Goal: Task Accomplishment & Management: Use online tool/utility

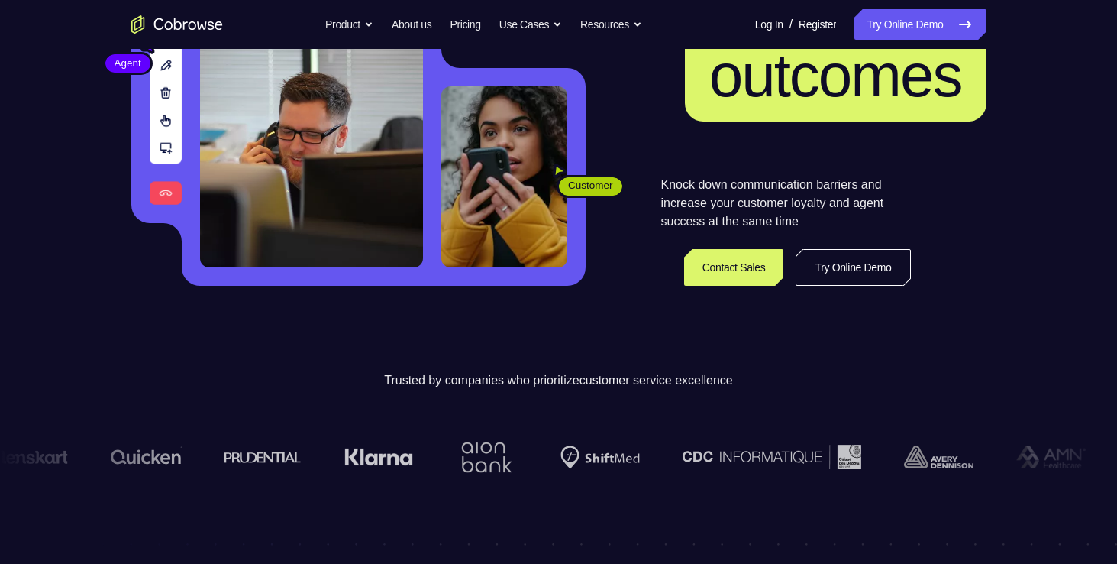
scroll to position [61, 0]
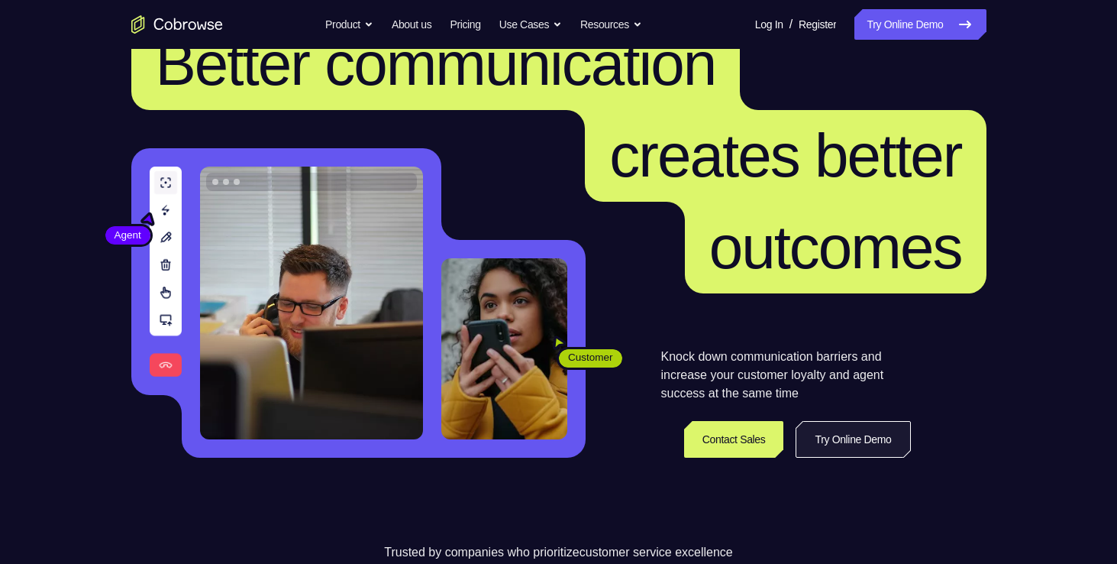
click at [833, 451] on link "Try Online Demo" at bounding box center [853, 439] width 115 height 37
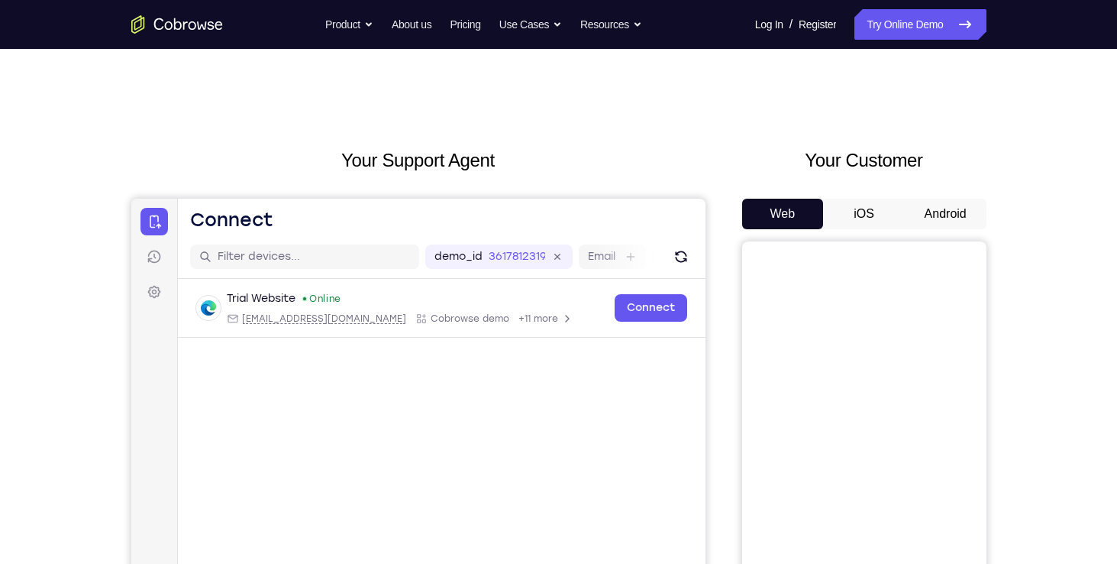
click at [60, 210] on div "Your Support Agent Your Customer Web iOS Android Next Steps We’d be happy to gi…" at bounding box center [558, 552] width 1117 height 1007
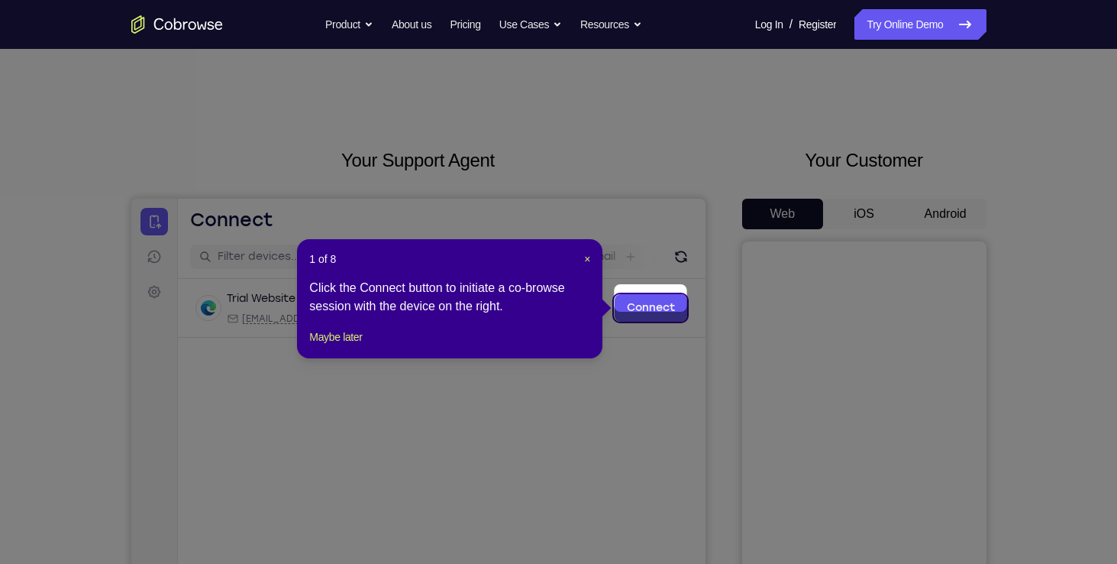
scroll to position [31, 0]
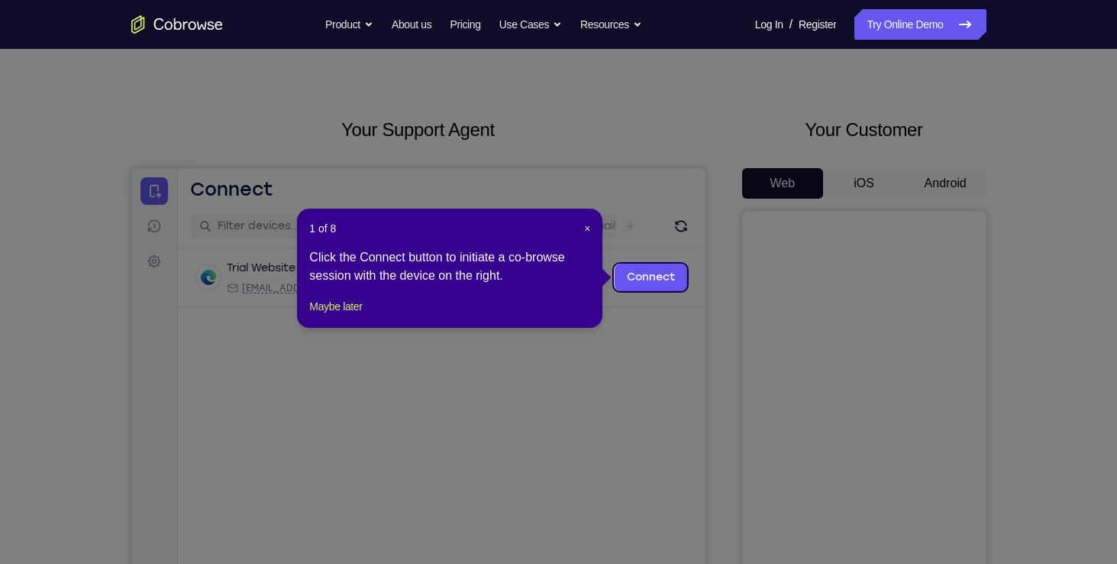
click at [417, 453] on icon at bounding box center [564, 282] width 1129 height 564
click at [586, 234] on span "×" at bounding box center [587, 228] width 6 height 12
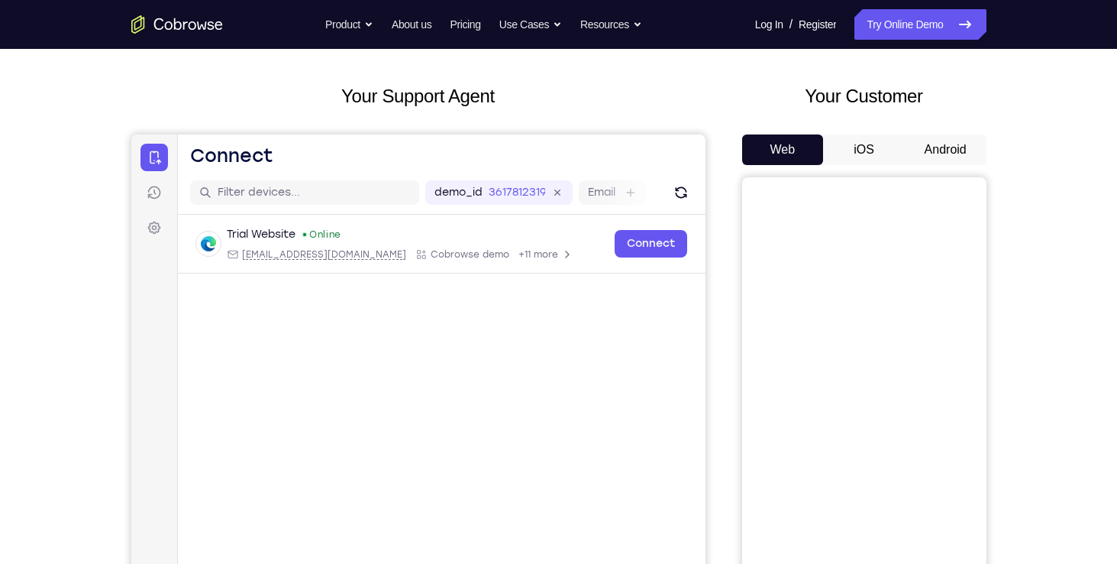
scroll to position [61, 0]
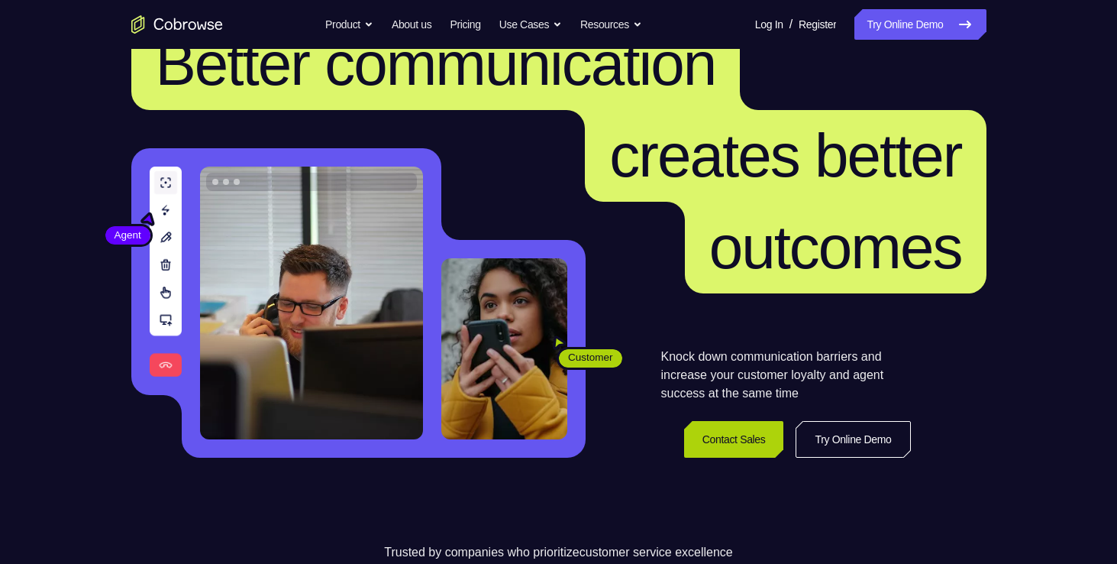
scroll to position [61, 0]
click at [686, 437] on link "Contact Sales" at bounding box center [734, 439] width 100 height 37
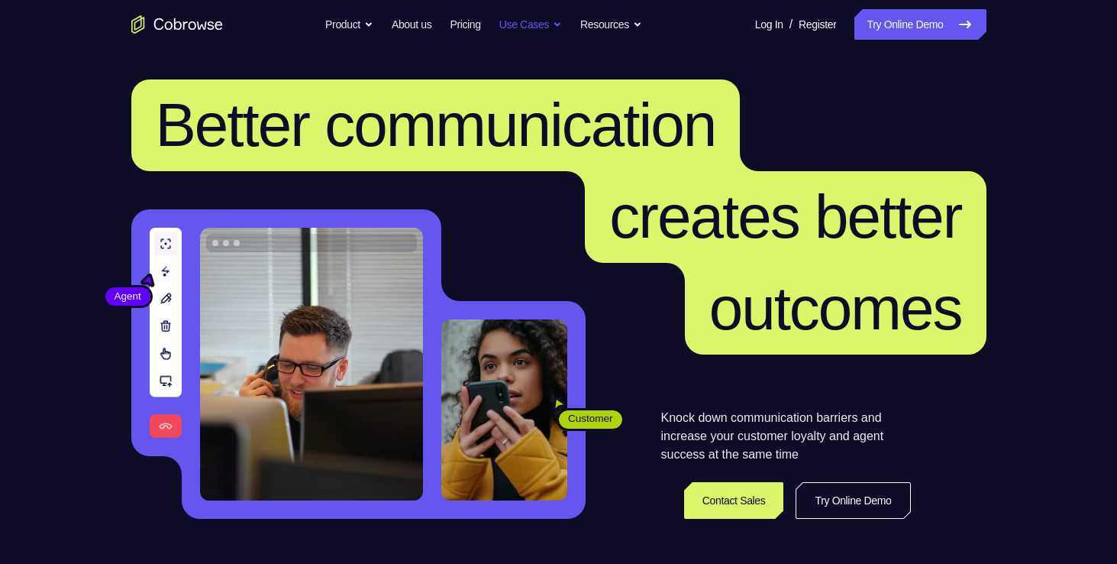
click at [518, 23] on button "Use Cases" at bounding box center [530, 24] width 63 height 31
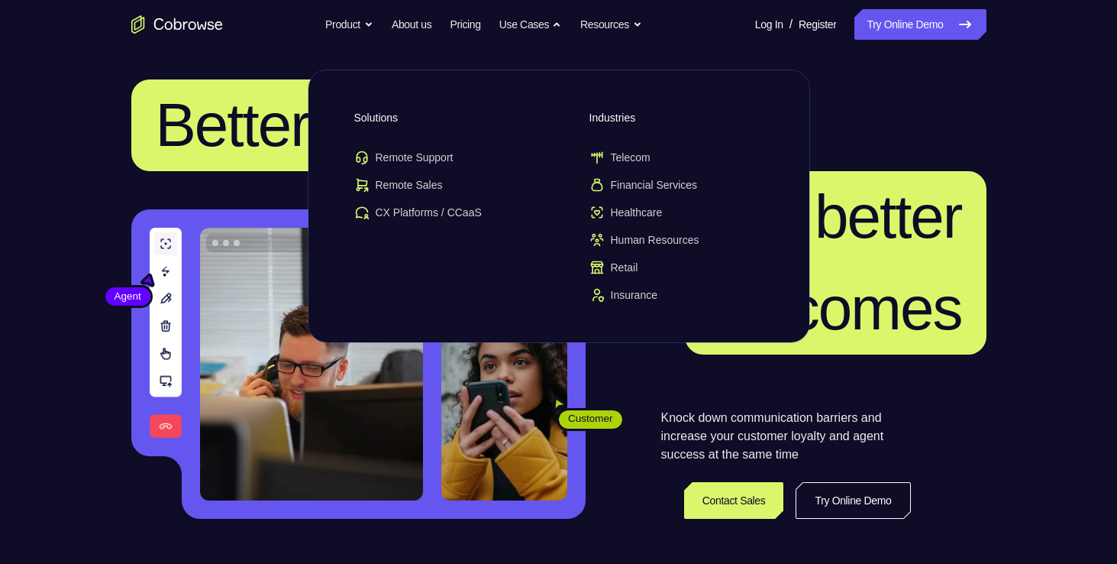
click at [874, 176] on span "creates better" at bounding box center [785, 217] width 401 height 92
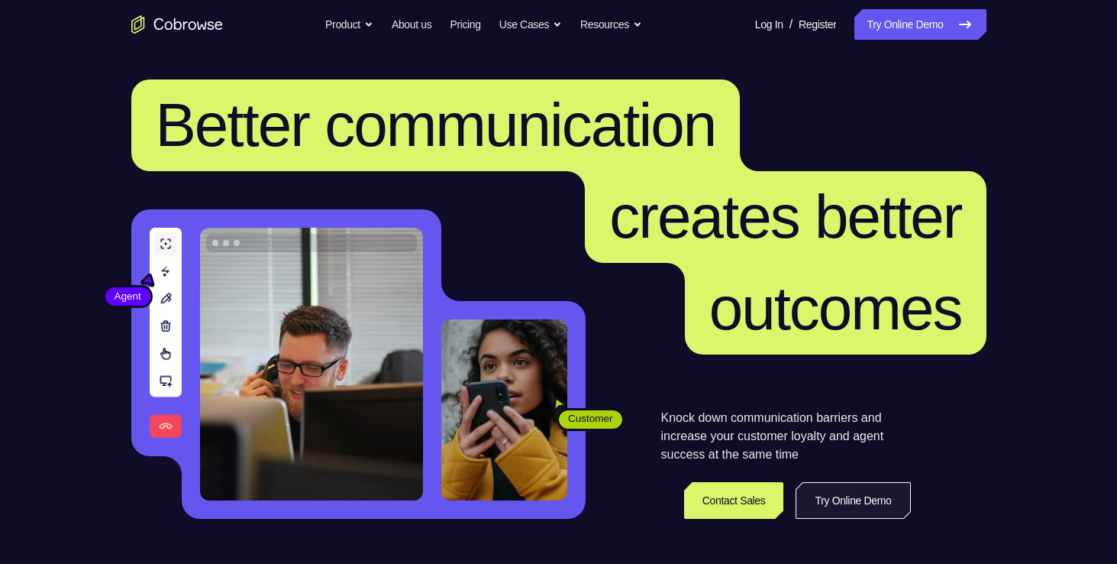
click at [839, 488] on link "Try Online Demo" at bounding box center [853, 500] width 115 height 37
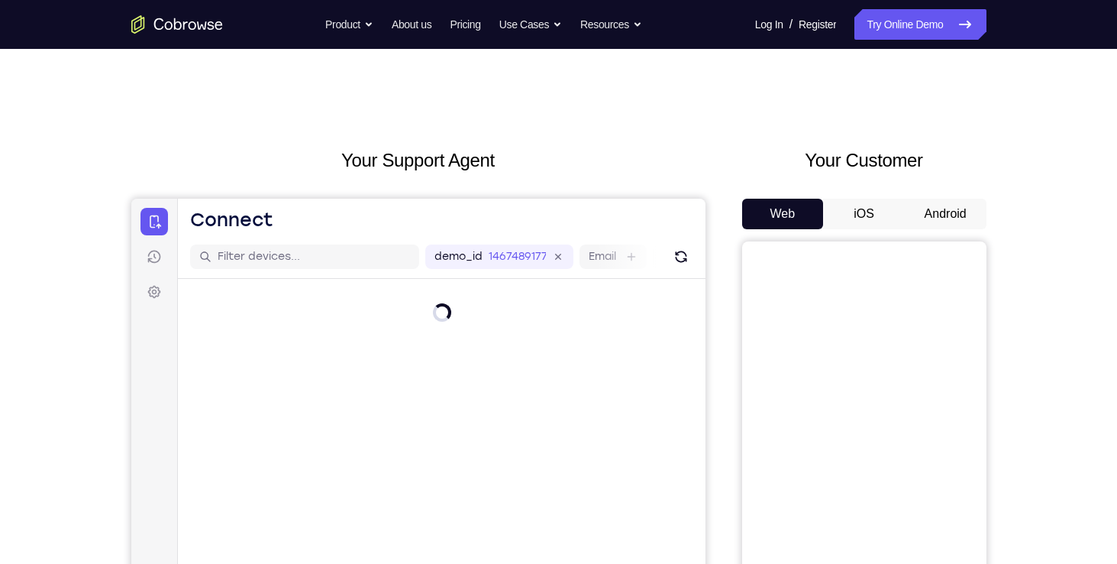
click at [948, 212] on button "Android" at bounding box center [946, 214] width 82 height 31
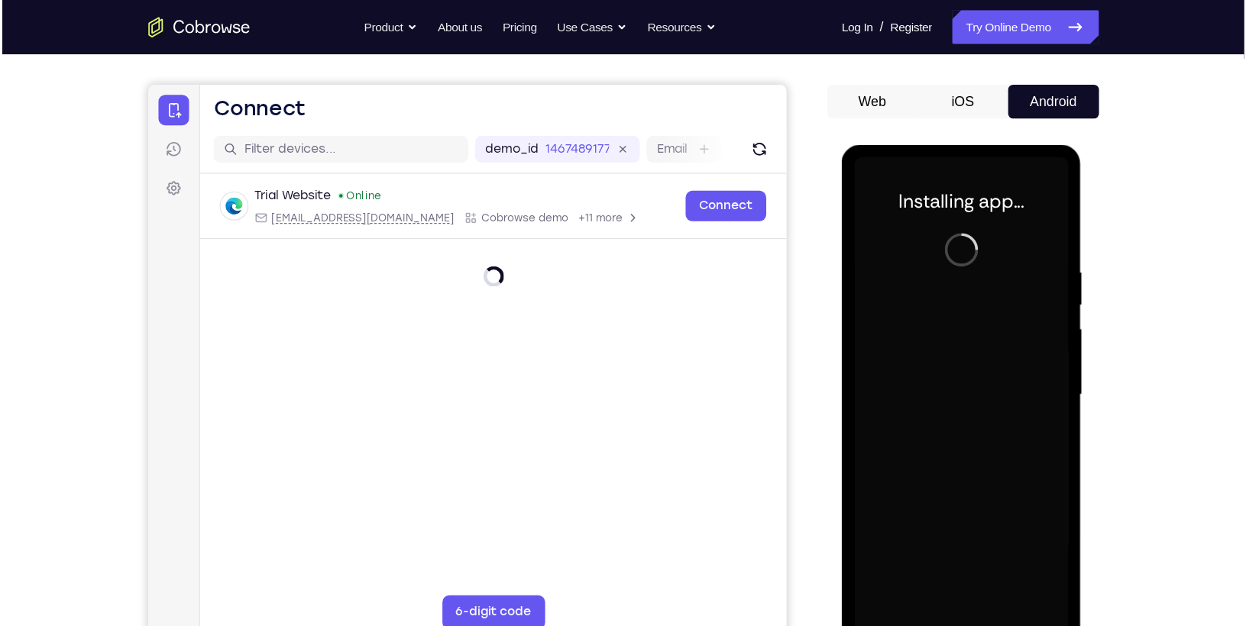
scroll to position [153, 0]
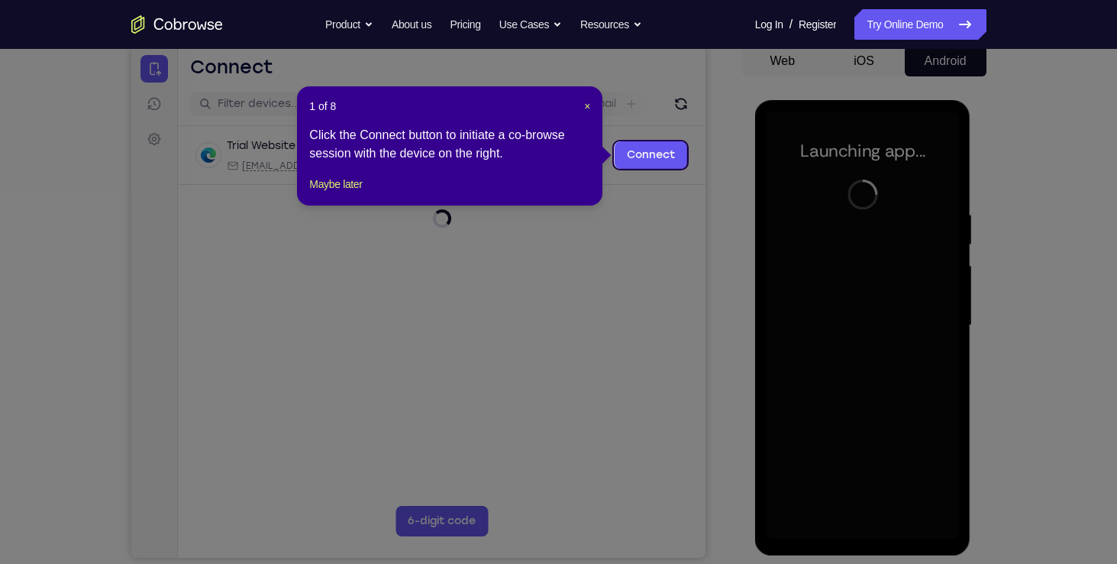
click at [692, 221] on icon at bounding box center [564, 282] width 1129 height 564
click at [587, 107] on span "×" at bounding box center [587, 106] width 6 height 12
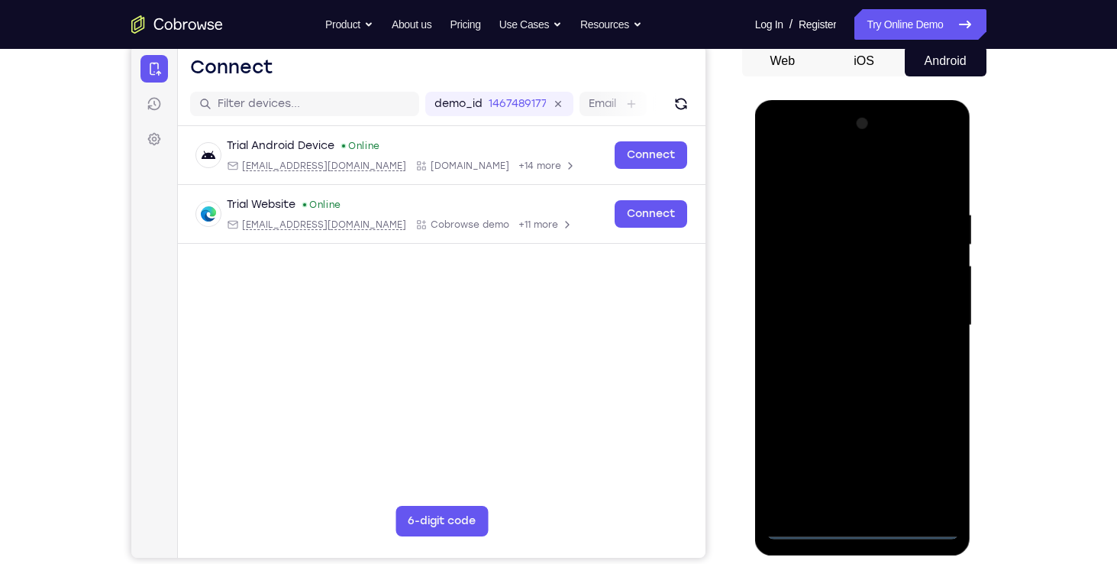
click at [859, 280] on div at bounding box center [863, 326] width 192 height 428
click at [807, 525] on div at bounding box center [863, 326] width 192 height 428
drag, startPoint x: 183, startPoint y: 471, endPoint x: 699, endPoint y: 438, distance: 517.3
click at [699, 438] on main "demo_id 1467489177 1467489177 Email User ID Device ID Device name 6-digit code …" at bounding box center [441, 338] width 528 height 512
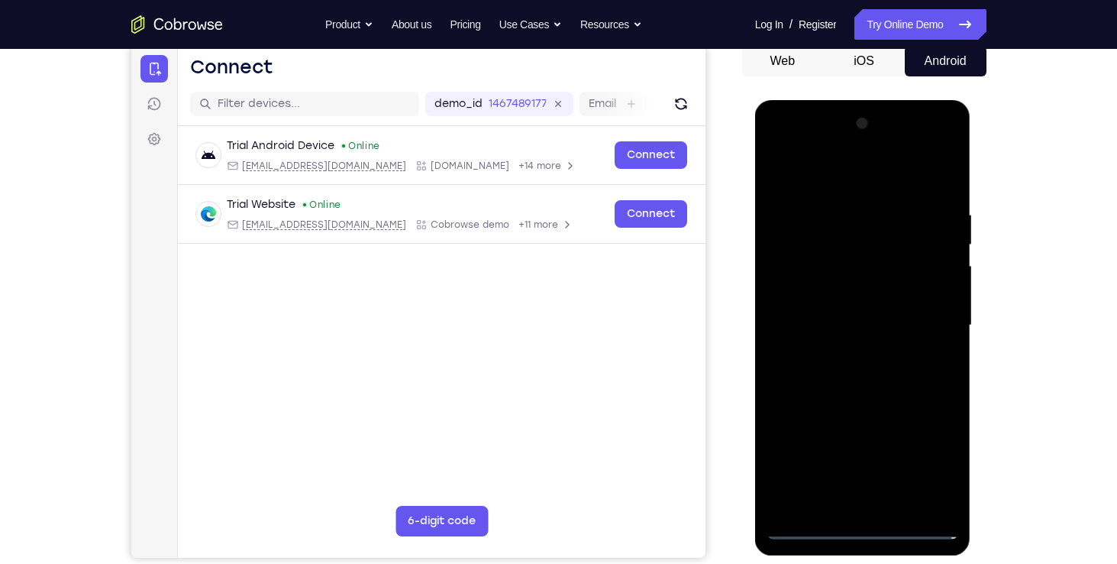
click at [826, 495] on div at bounding box center [863, 326] width 192 height 428
click at [909, 414] on div at bounding box center [863, 326] width 192 height 428
click at [837, 493] on div at bounding box center [863, 326] width 192 height 428
click at [845, 503] on div at bounding box center [863, 326] width 192 height 428
click at [933, 154] on div at bounding box center [863, 326] width 192 height 428
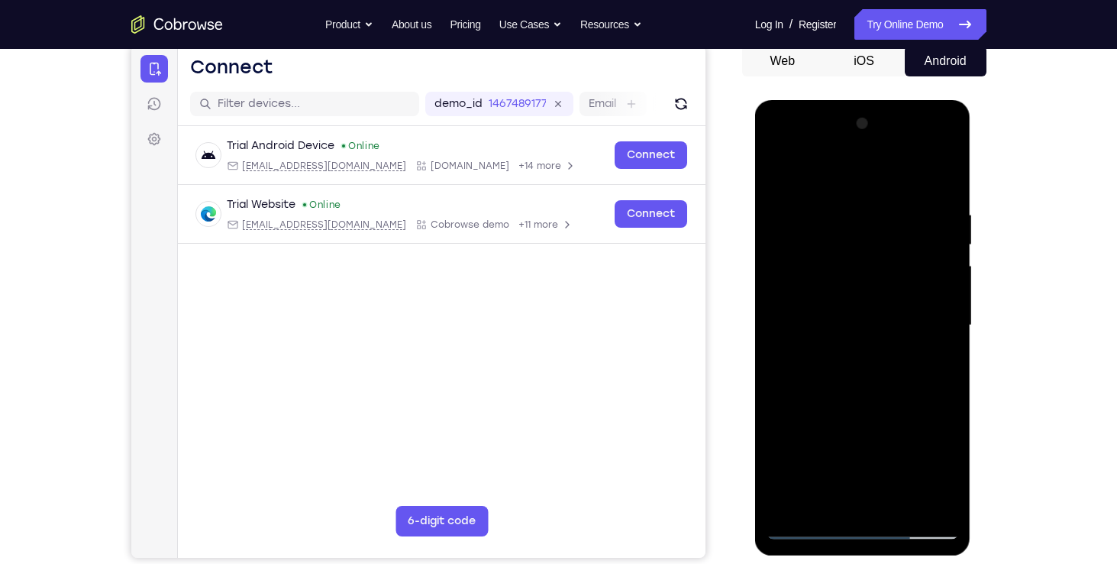
click at [891, 325] on div at bounding box center [863, 326] width 192 height 428
click at [1062, 212] on div "Your Support Agent Your Customer Web iOS Android Next Steps We’d be happy to gi…" at bounding box center [558, 399] width 1117 height 1007
click at [1020, 247] on div "Your Support Agent Your Customer Web iOS Android Next Steps We’d be happy to gi…" at bounding box center [559, 399] width 978 height 1007
click at [866, 442] on div at bounding box center [863, 326] width 192 height 428
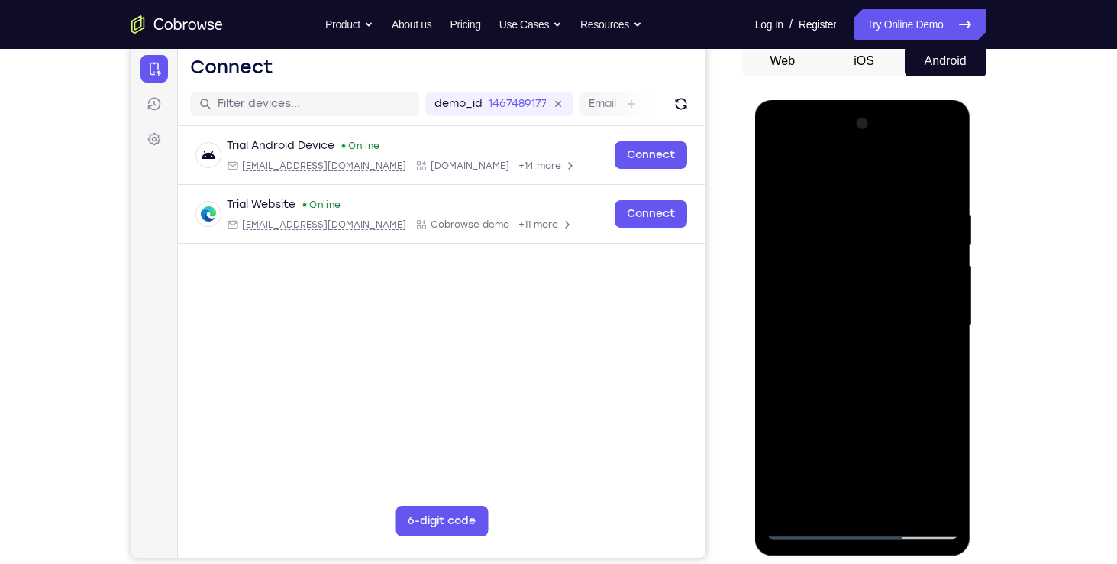
click at [866, 442] on div at bounding box center [863, 326] width 192 height 428
click at [948, 472] on div at bounding box center [863, 326] width 192 height 428
click at [835, 201] on div at bounding box center [863, 326] width 192 height 428
click at [820, 209] on div at bounding box center [863, 326] width 192 height 428
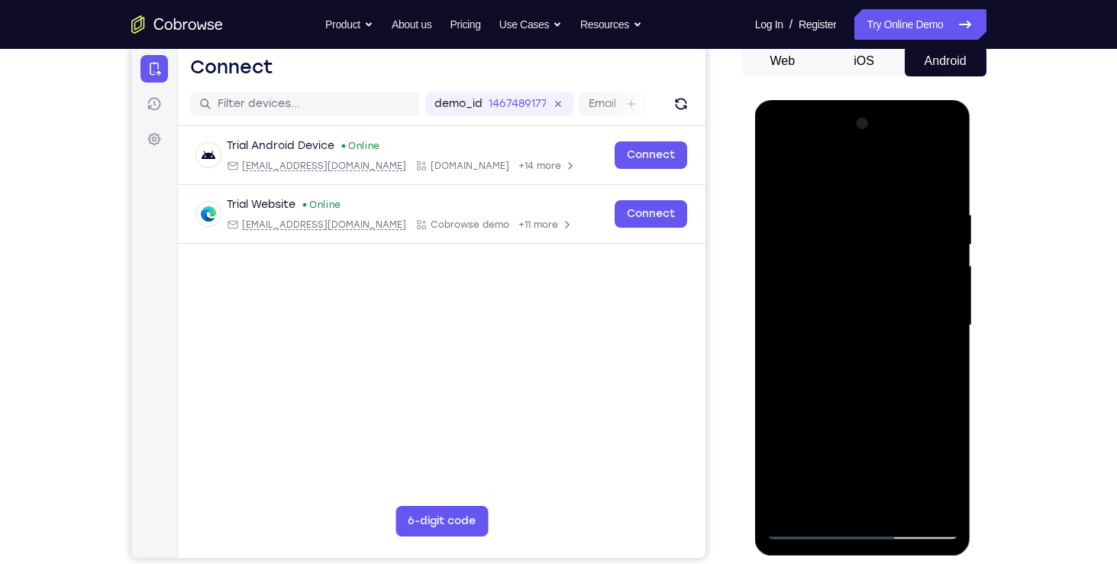
drag, startPoint x: 893, startPoint y: 497, endPoint x: 801, endPoint y: 211, distance: 300.7
click at [801, 211] on div at bounding box center [863, 326] width 192 height 428
click at [908, 171] on div at bounding box center [863, 326] width 192 height 428
click at [920, 145] on div at bounding box center [863, 326] width 192 height 428
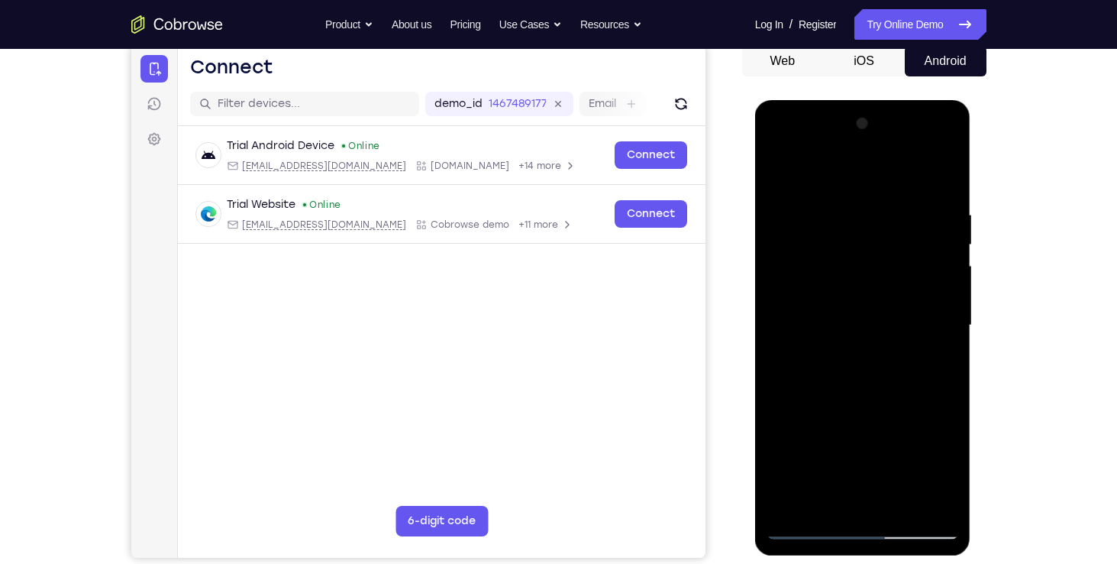
click at [892, 173] on div at bounding box center [863, 326] width 192 height 428
click at [795, 247] on div at bounding box center [863, 326] width 192 height 428
click at [850, 325] on div at bounding box center [863, 326] width 192 height 428
drag, startPoint x: 850, startPoint y: 325, endPoint x: 823, endPoint y: 324, distance: 26.7
click at [823, 324] on div at bounding box center [863, 326] width 192 height 428
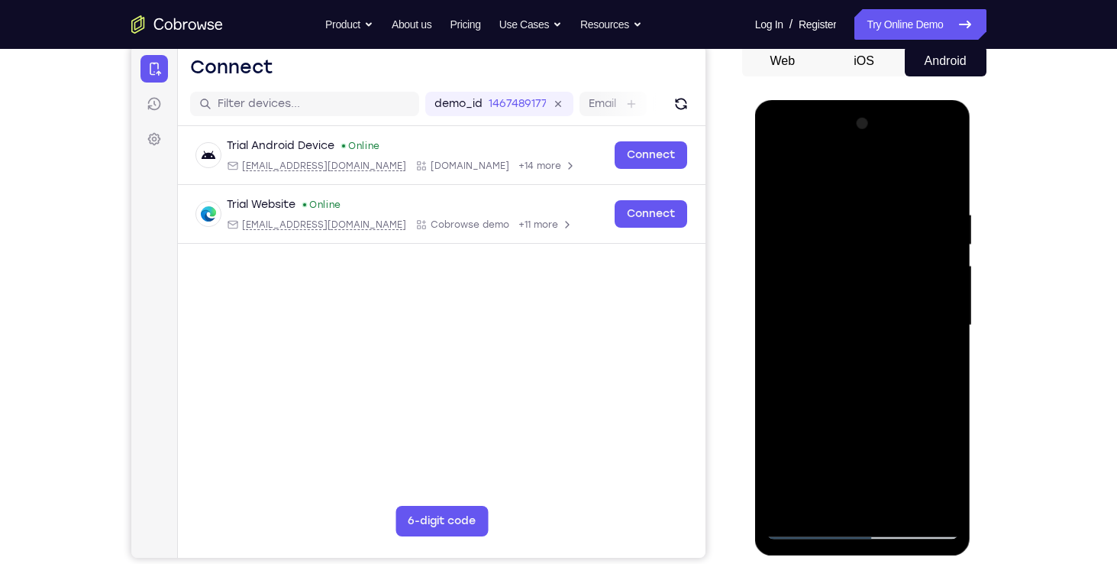
drag, startPoint x: 832, startPoint y: 328, endPoint x: 795, endPoint y: 338, distance: 37.8
click at [795, 338] on div at bounding box center [863, 326] width 192 height 428
click at [852, 354] on div at bounding box center [863, 326] width 192 height 428
click at [868, 394] on div at bounding box center [863, 326] width 192 height 428
click at [829, 243] on div at bounding box center [863, 326] width 192 height 428
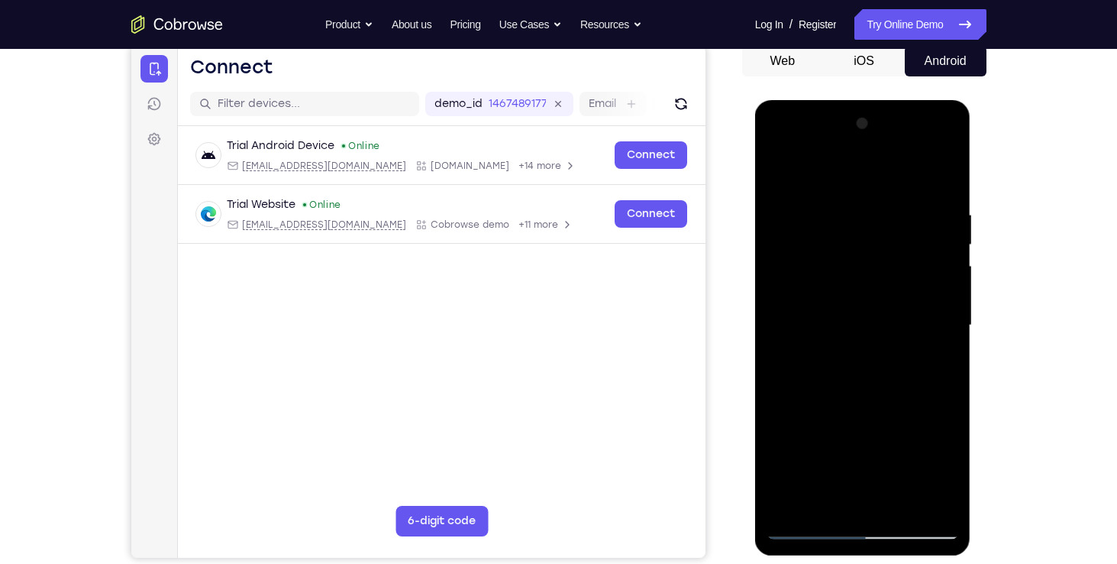
drag, startPoint x: 829, startPoint y: 243, endPoint x: 807, endPoint y: 238, distance: 22.6
click at [807, 238] on div at bounding box center [863, 326] width 192 height 428
click at [832, 283] on div at bounding box center [863, 326] width 192 height 428
click at [856, 391] on div at bounding box center [863, 326] width 192 height 428
click at [896, 286] on div at bounding box center [863, 326] width 192 height 428
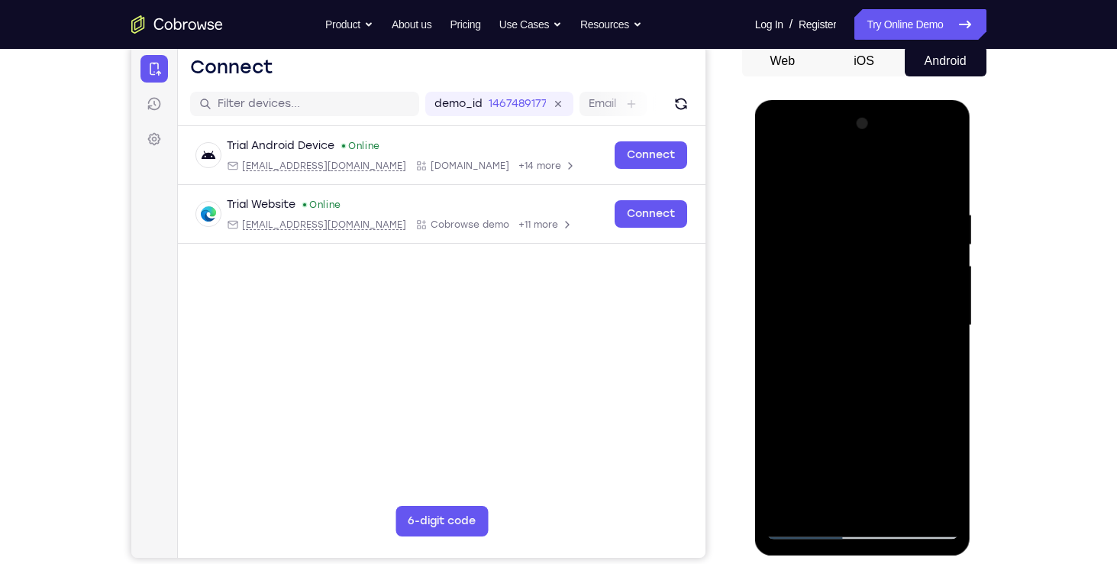
click at [922, 384] on div at bounding box center [863, 326] width 192 height 428
drag, startPoint x: 922, startPoint y: 384, endPoint x: 792, endPoint y: 237, distance: 196.4
click at [792, 237] on div at bounding box center [863, 326] width 192 height 428
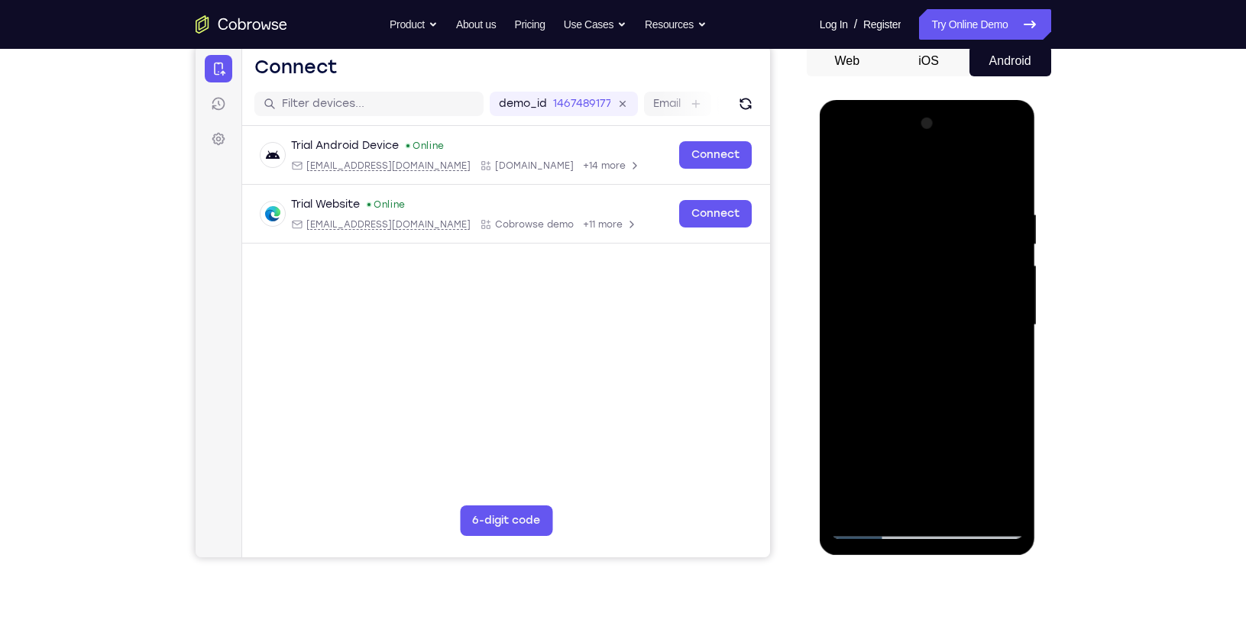
click at [926, 376] on div at bounding box center [927, 326] width 192 height 428
click at [888, 237] on div at bounding box center [927, 326] width 192 height 428
drag, startPoint x: 889, startPoint y: 237, endPoint x: 854, endPoint y: 233, distance: 35.3
click at [854, 233] on div at bounding box center [927, 326] width 192 height 428
click at [892, 302] on div at bounding box center [927, 326] width 192 height 428
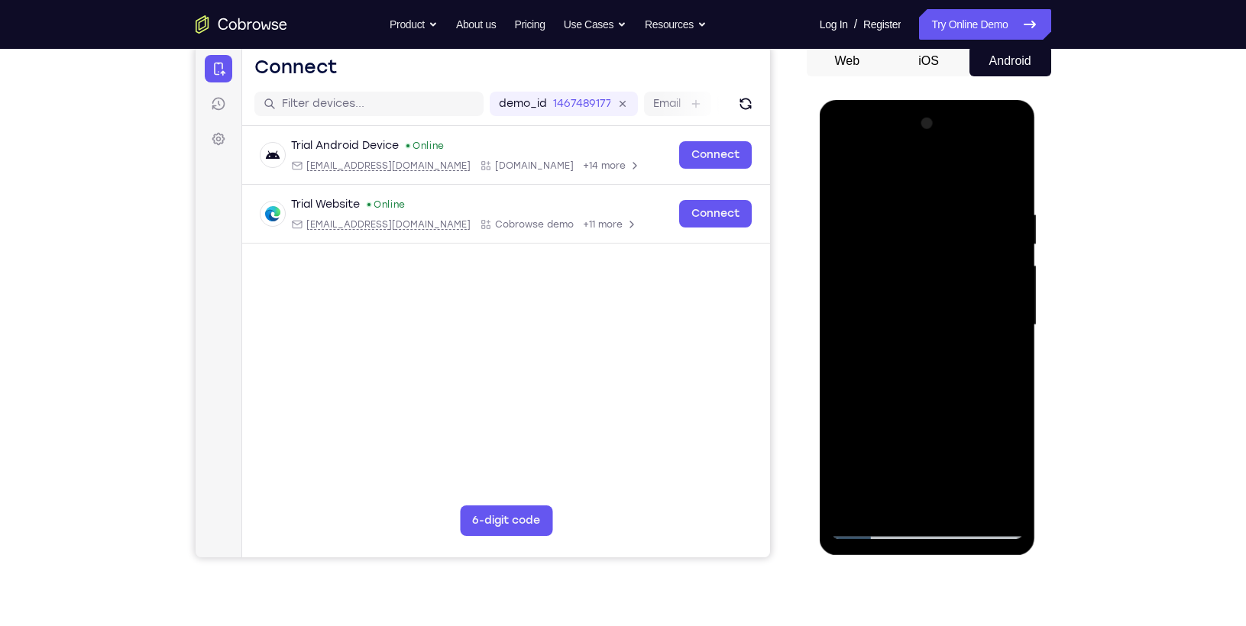
click at [836, 170] on div at bounding box center [927, 326] width 192 height 428
click at [902, 309] on div at bounding box center [927, 326] width 192 height 428
click at [871, 289] on div at bounding box center [927, 326] width 192 height 428
click at [884, 319] on div at bounding box center [927, 326] width 192 height 428
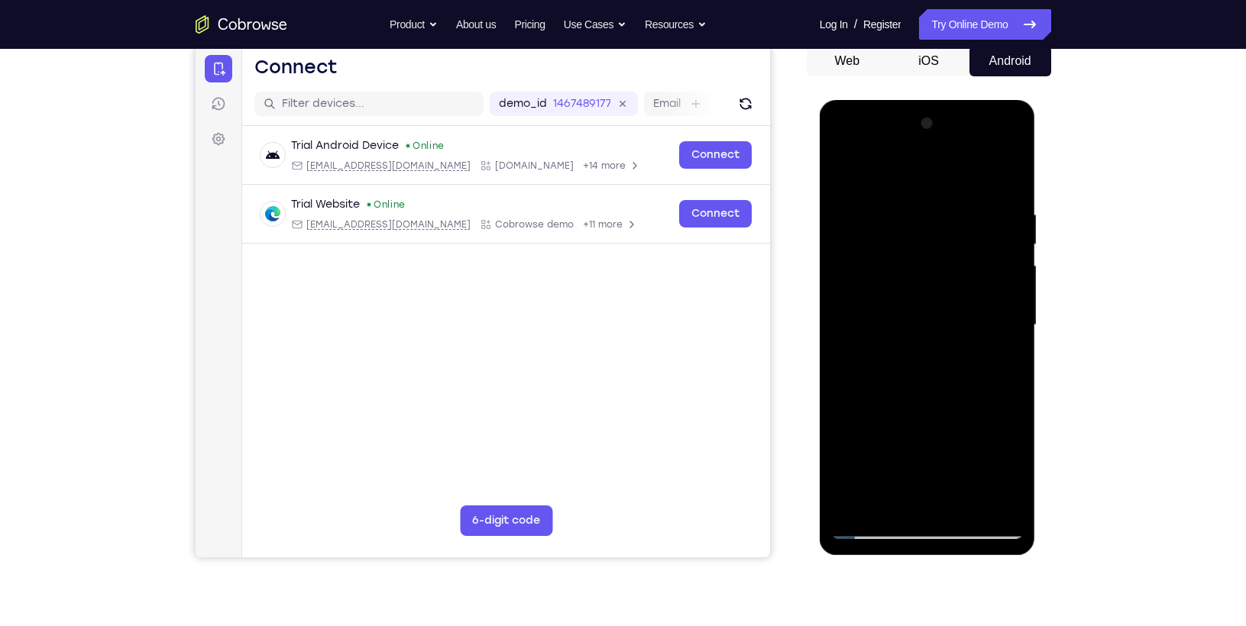
click at [919, 388] on div at bounding box center [927, 326] width 192 height 428
click at [929, 370] on div at bounding box center [927, 326] width 192 height 428
click at [945, 393] on div at bounding box center [927, 326] width 192 height 428
click at [1003, 340] on div at bounding box center [927, 326] width 192 height 428
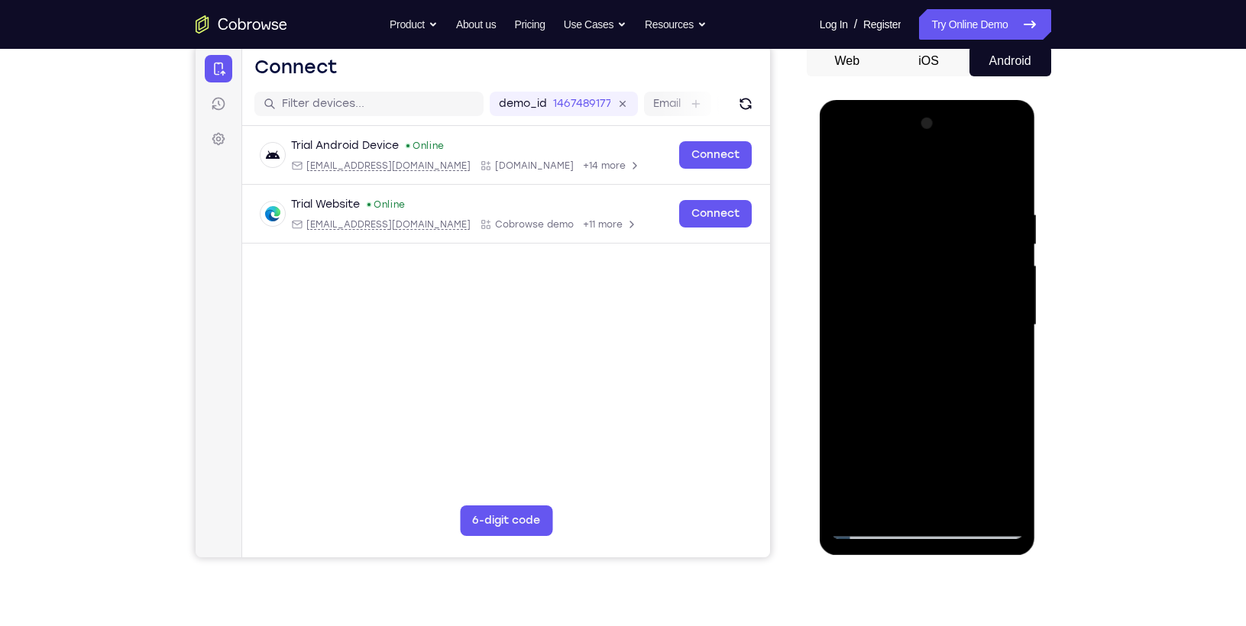
click at [944, 323] on div at bounding box center [927, 326] width 192 height 428
click at [953, 388] on div at bounding box center [927, 326] width 192 height 428
click at [933, 315] on div at bounding box center [927, 326] width 192 height 428
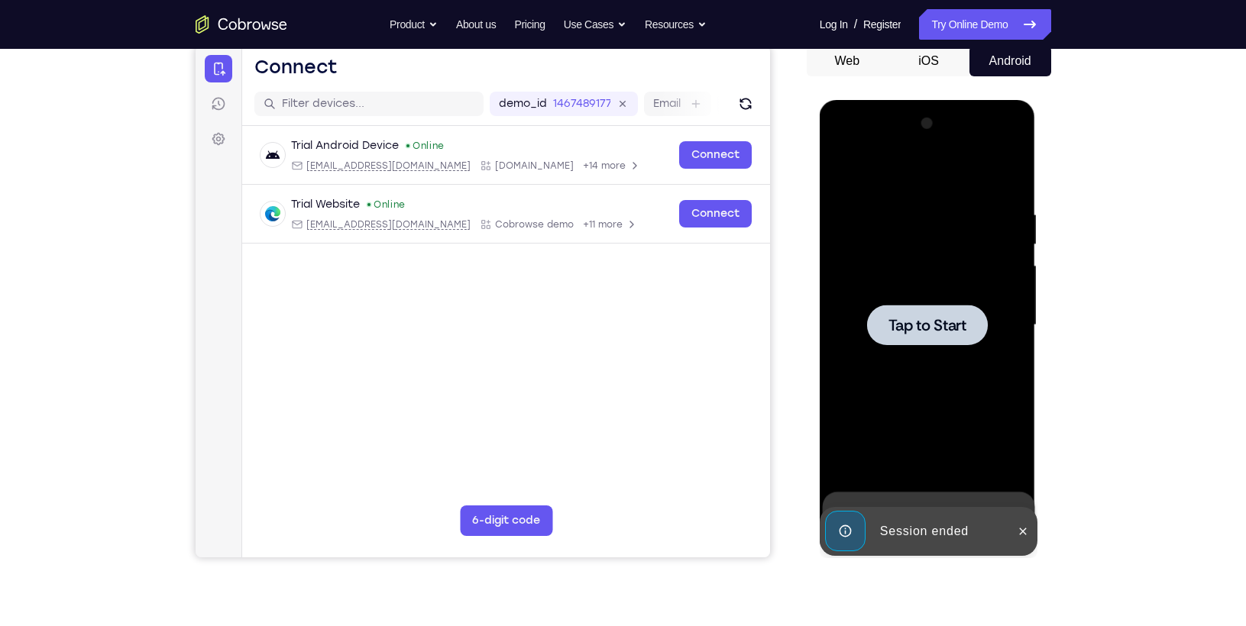
click at [907, 322] on span "Tap to Start" at bounding box center [927, 325] width 78 height 15
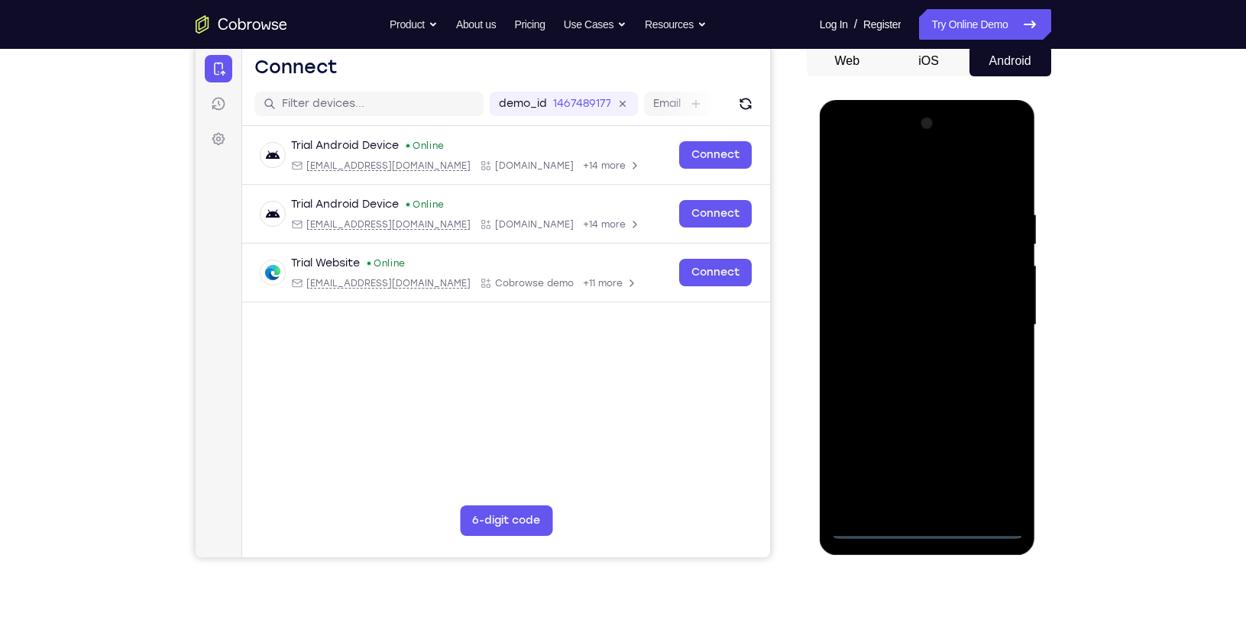
click at [874, 528] on div at bounding box center [927, 326] width 192 height 428
click at [907, 502] on div at bounding box center [927, 326] width 192 height 428
click at [914, 191] on div at bounding box center [927, 326] width 192 height 428
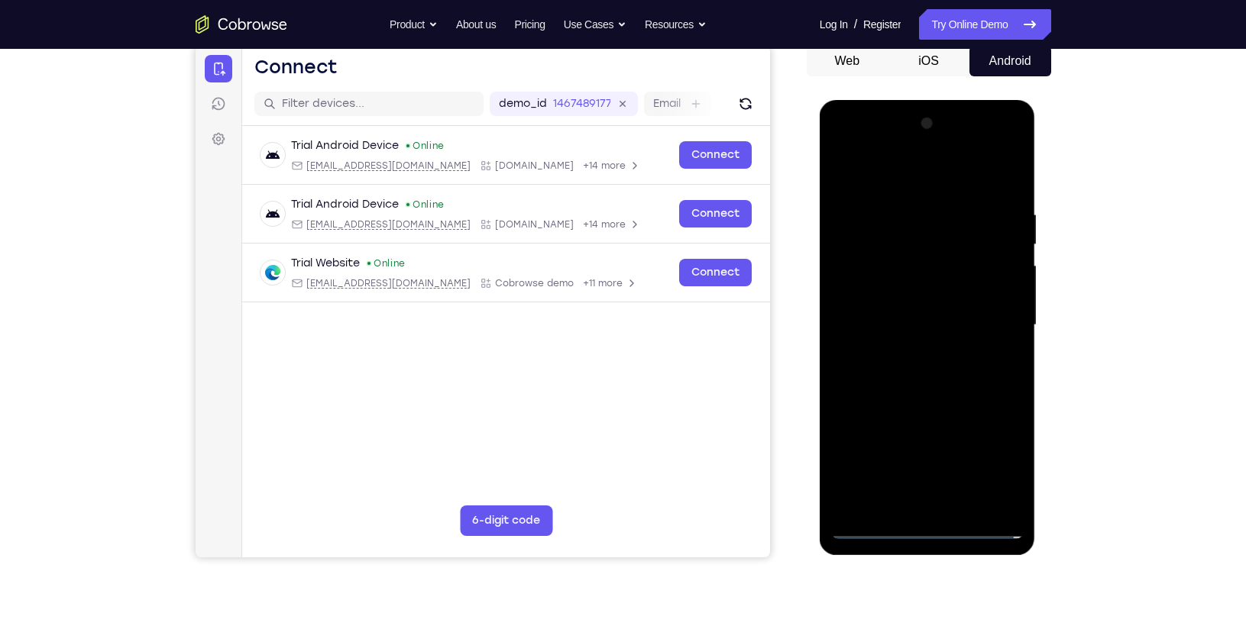
click at [889, 210] on div at bounding box center [927, 326] width 192 height 428
click at [955, 494] on div at bounding box center [927, 326] width 192 height 428
click at [881, 212] on div at bounding box center [927, 326] width 192 height 428
click at [884, 308] on div at bounding box center [927, 326] width 192 height 428
click at [902, 170] on div at bounding box center [927, 326] width 192 height 428
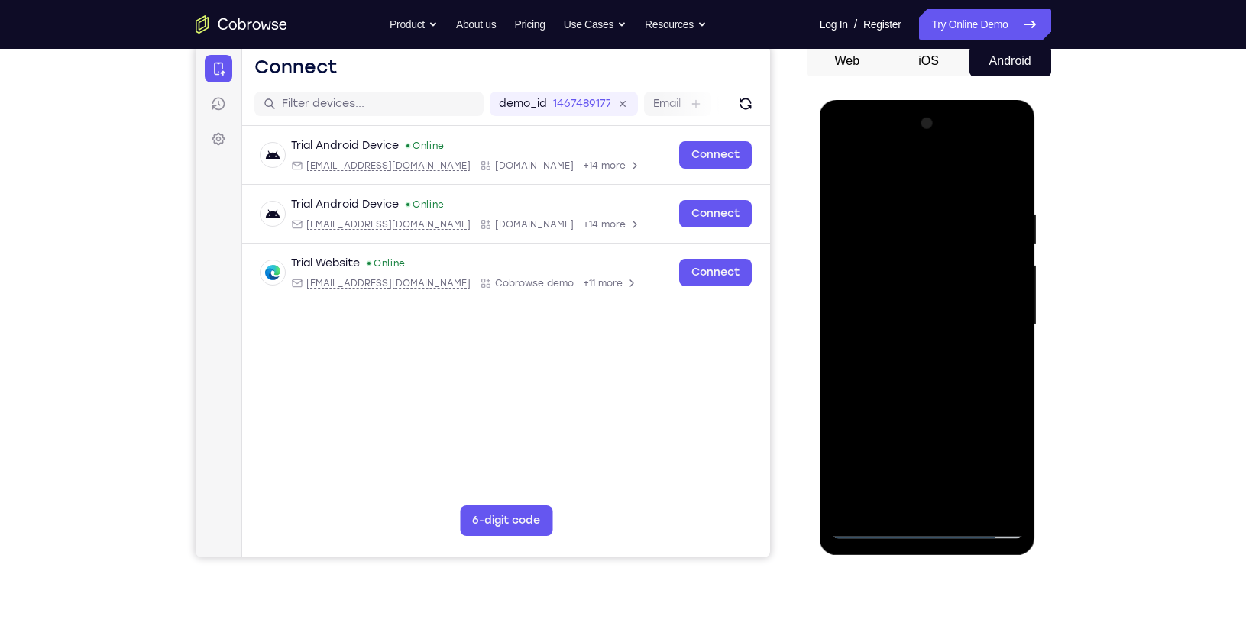
click at [862, 284] on div at bounding box center [927, 326] width 192 height 428
click at [910, 351] on div at bounding box center [927, 326] width 192 height 428
click at [901, 305] on div at bounding box center [927, 326] width 192 height 428
click at [901, 290] on div at bounding box center [927, 326] width 192 height 428
click at [898, 325] on div at bounding box center [927, 326] width 192 height 428
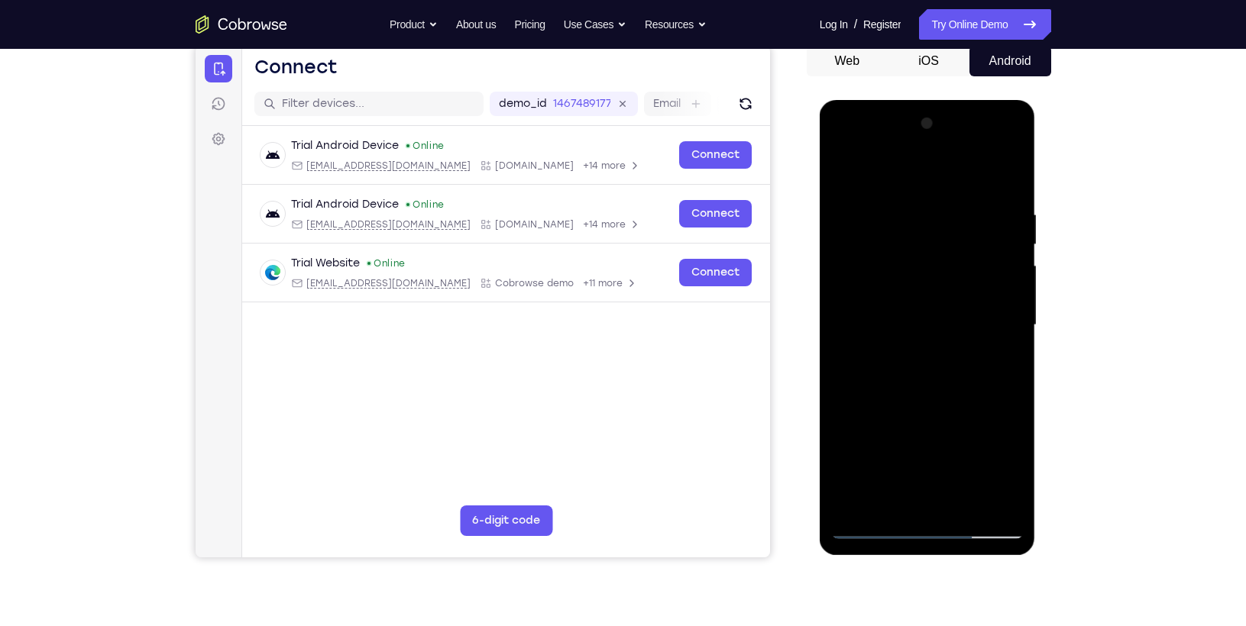
click at [987, 393] on div at bounding box center [927, 326] width 192 height 428
drag, startPoint x: 988, startPoint y: 382, endPoint x: 858, endPoint y: 436, distance: 141.4
click at [858, 436] on div at bounding box center [927, 326] width 192 height 428
click at [940, 357] on div at bounding box center [927, 326] width 192 height 428
click at [940, 369] on div at bounding box center [927, 326] width 192 height 428
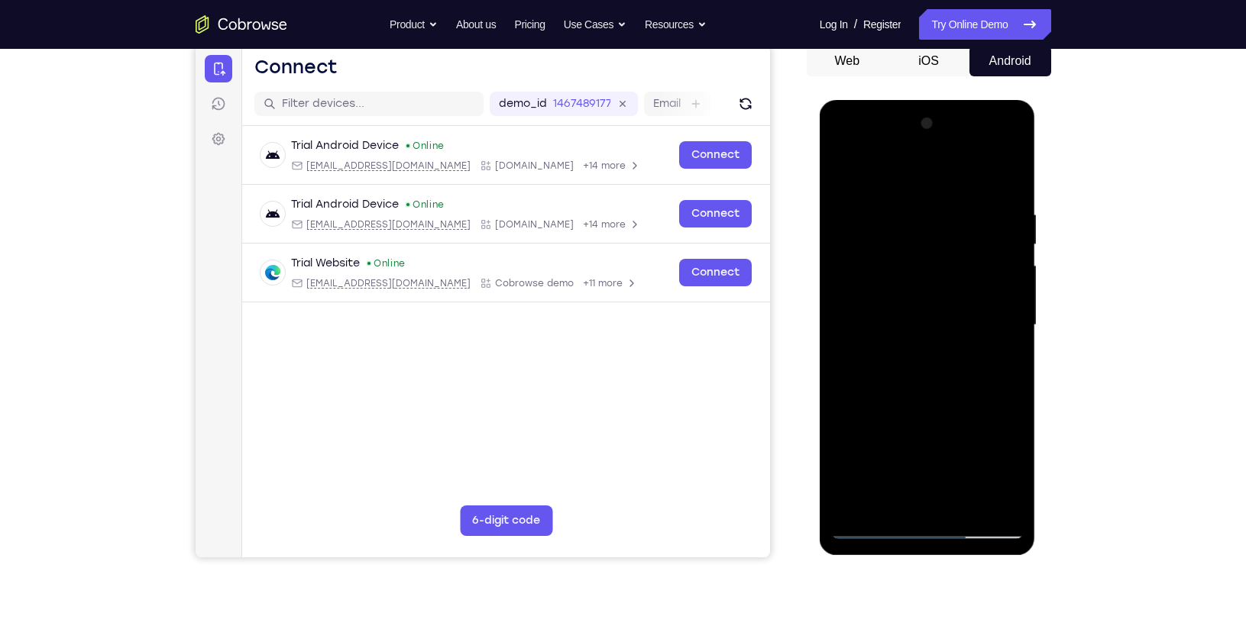
click at [993, 365] on div at bounding box center [927, 326] width 192 height 428
click at [991, 373] on div at bounding box center [927, 326] width 192 height 428
click at [965, 364] on div at bounding box center [927, 326] width 192 height 428
click at [1003, 339] on div at bounding box center [927, 326] width 192 height 428
click at [867, 295] on div at bounding box center [927, 326] width 192 height 428
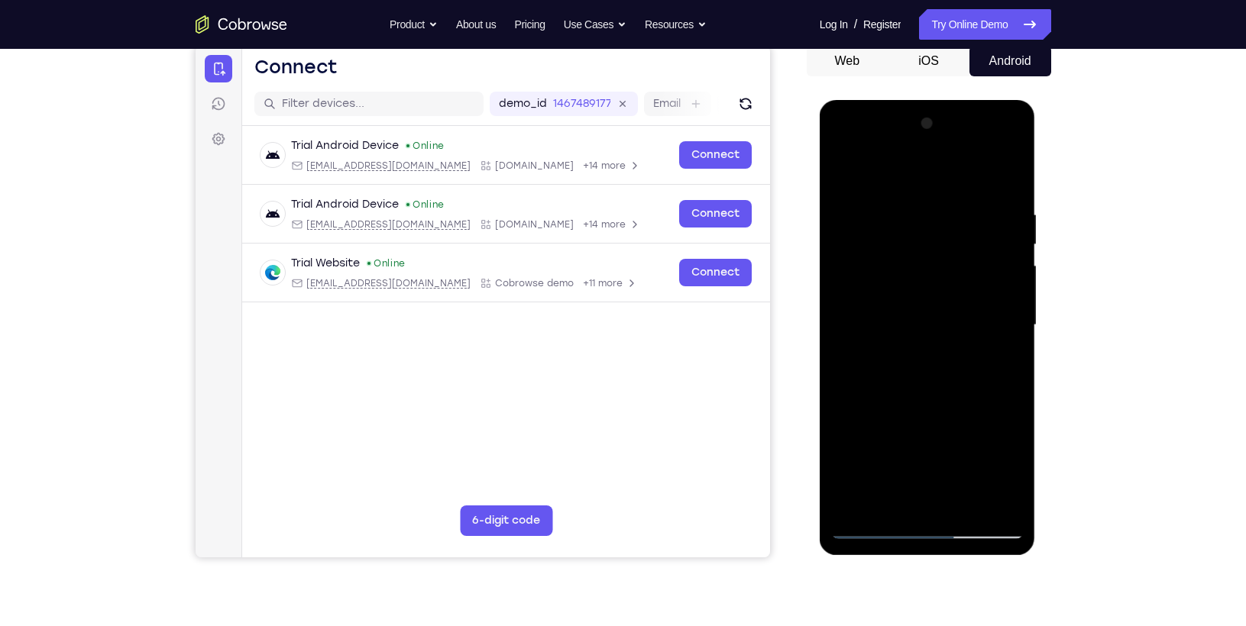
click at [903, 313] on div at bounding box center [927, 326] width 192 height 428
click at [906, 323] on div at bounding box center [927, 326] width 192 height 428
drag, startPoint x: 906, startPoint y: 323, endPoint x: 902, endPoint y: 367, distance: 44.5
drag, startPoint x: 902, startPoint y: 367, endPoint x: 865, endPoint y: 350, distance: 41.3
click at [865, 350] on div at bounding box center [927, 326] width 192 height 428
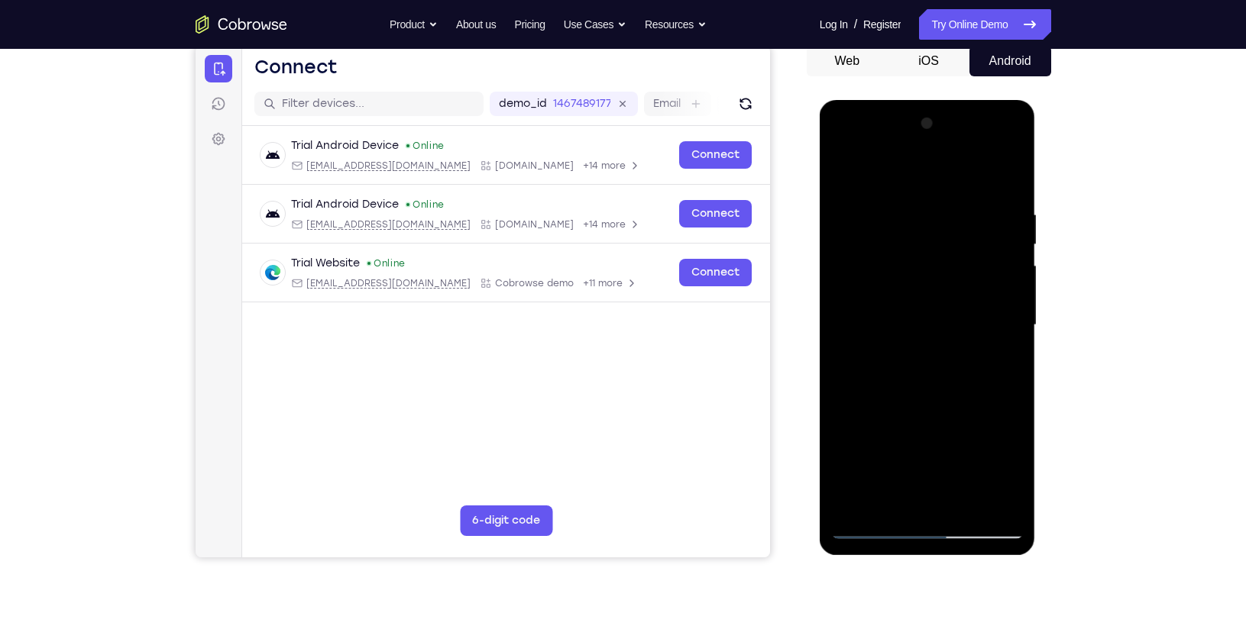
click at [908, 294] on div at bounding box center [927, 326] width 192 height 428
click at [891, 317] on div at bounding box center [927, 326] width 192 height 428
click at [894, 364] on div at bounding box center [927, 326] width 192 height 428
click at [889, 370] on div at bounding box center [927, 326] width 192 height 428
click at [899, 370] on div at bounding box center [927, 326] width 192 height 428
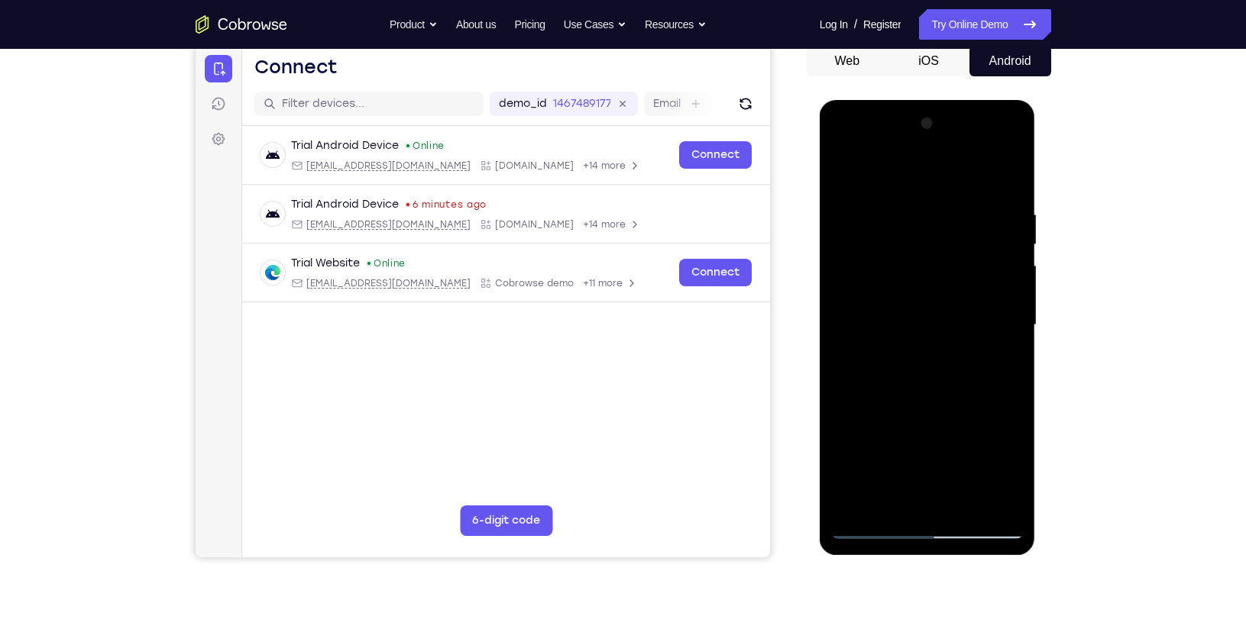
click at [908, 347] on div at bounding box center [927, 326] width 192 height 428
click at [958, 327] on div at bounding box center [927, 326] width 192 height 428
click at [943, 378] on div at bounding box center [927, 326] width 192 height 428
click at [942, 369] on div at bounding box center [927, 326] width 192 height 428
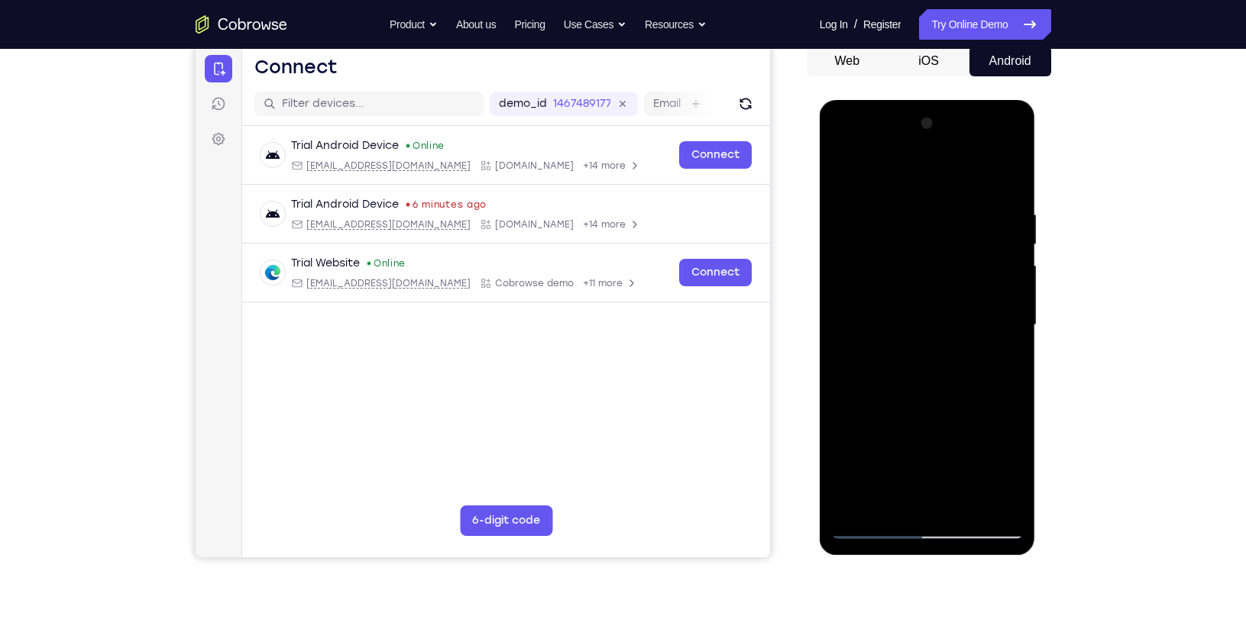
click at [933, 353] on div at bounding box center [927, 326] width 192 height 428
click at [920, 321] on div at bounding box center [927, 326] width 192 height 428
click at [917, 355] on div at bounding box center [927, 326] width 192 height 428
click at [920, 368] on div at bounding box center [927, 326] width 192 height 428
click at [927, 366] on div at bounding box center [927, 326] width 192 height 428
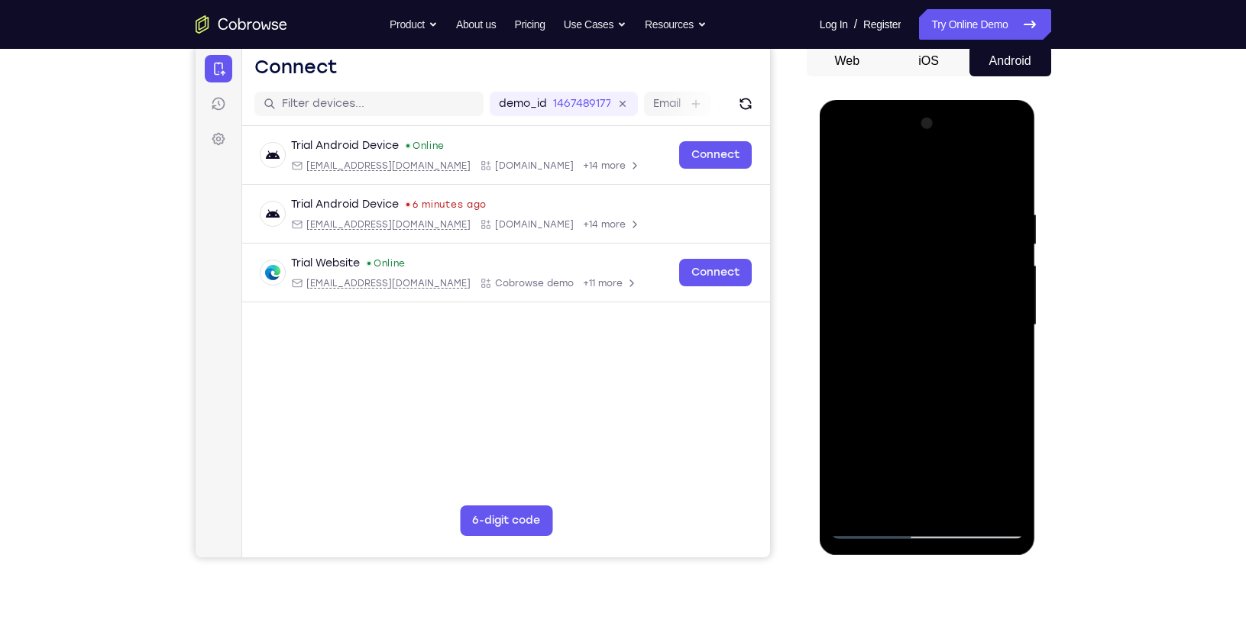
click at [935, 349] on div at bounding box center [927, 326] width 192 height 428
click at [939, 318] on div at bounding box center [927, 326] width 192 height 428
click at [910, 367] on div at bounding box center [927, 326] width 192 height 428
click at [908, 369] on div at bounding box center [927, 326] width 192 height 428
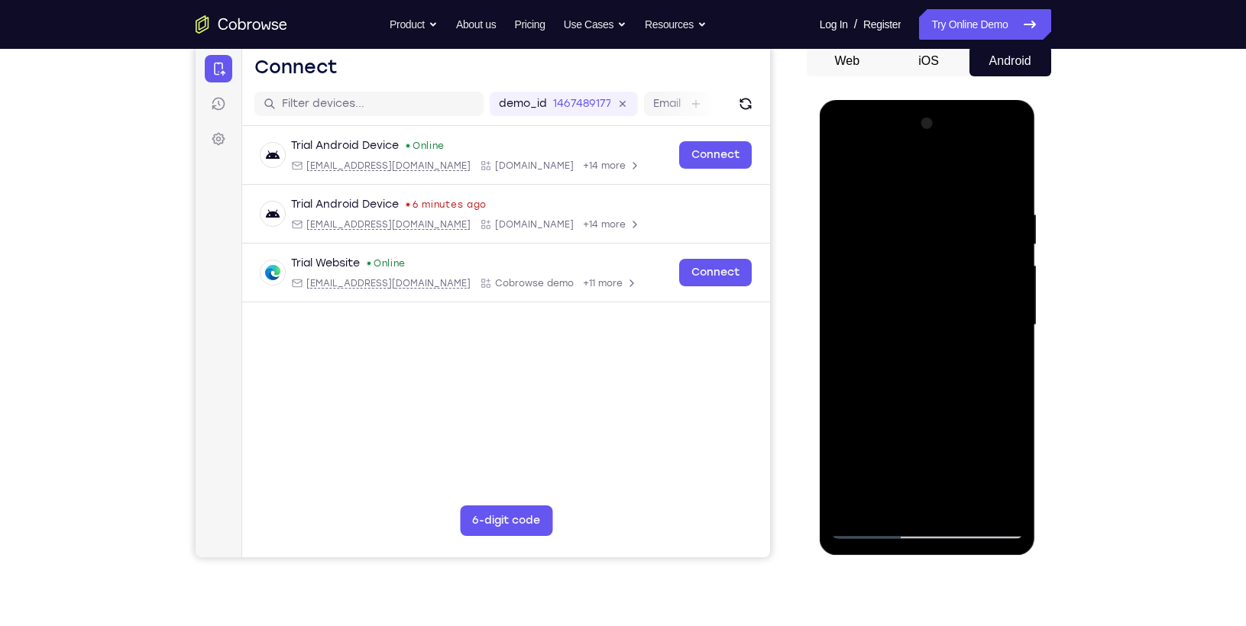
click at [926, 345] on div at bounding box center [927, 326] width 192 height 428
click at [955, 316] on div at bounding box center [927, 326] width 192 height 428
click at [949, 369] on div at bounding box center [927, 326] width 192 height 428
click at [963, 364] on div at bounding box center [927, 326] width 192 height 428
drag, startPoint x: 944, startPoint y: 366, endPoint x: 899, endPoint y: 377, distance: 46.5
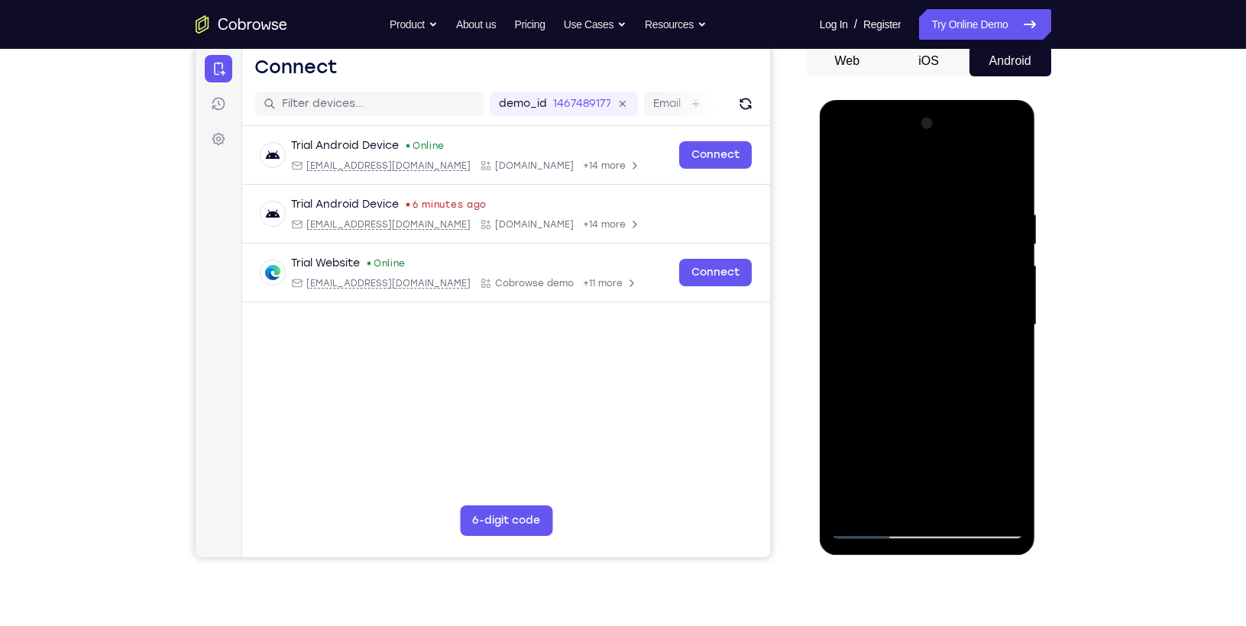
click at [899, 377] on div at bounding box center [927, 326] width 192 height 428
click at [907, 367] on div at bounding box center [927, 326] width 192 height 428
click at [941, 343] on div at bounding box center [927, 326] width 192 height 428
click at [848, 295] on div at bounding box center [927, 326] width 192 height 428
click at [853, 296] on div at bounding box center [927, 326] width 192 height 428
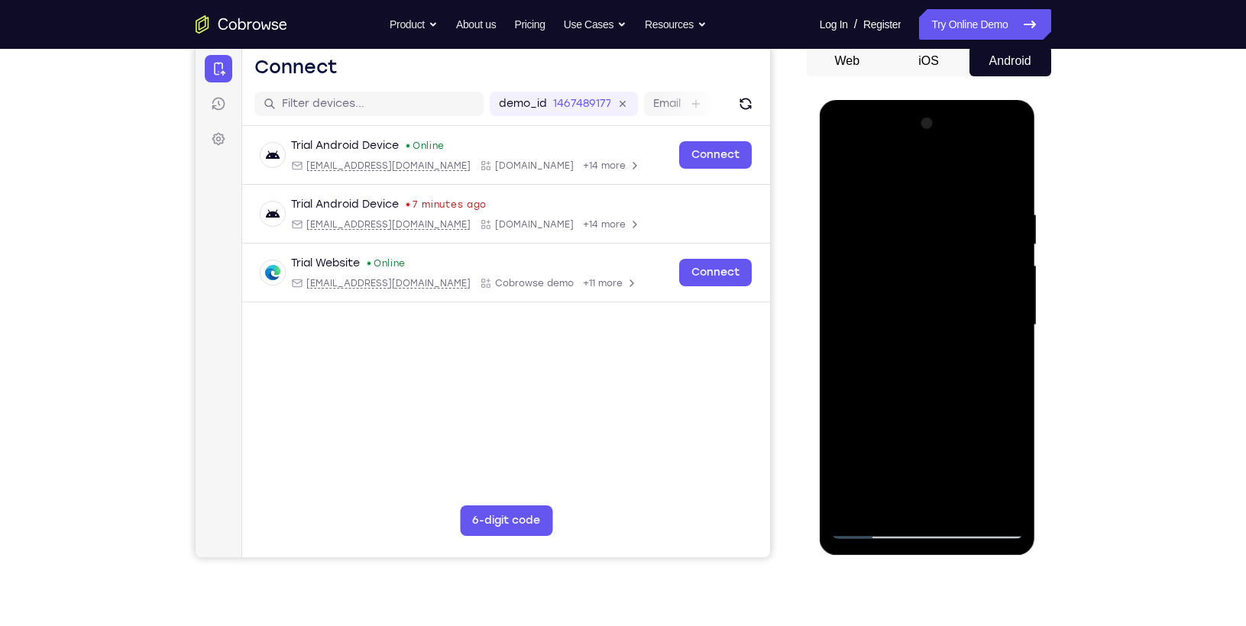
click at [869, 321] on div at bounding box center [927, 326] width 192 height 428
click at [899, 365] on div at bounding box center [927, 326] width 192 height 428
click at [942, 377] on div at bounding box center [927, 326] width 192 height 428
click at [949, 360] on div at bounding box center [927, 326] width 192 height 428
click at [955, 330] on div at bounding box center [927, 326] width 192 height 428
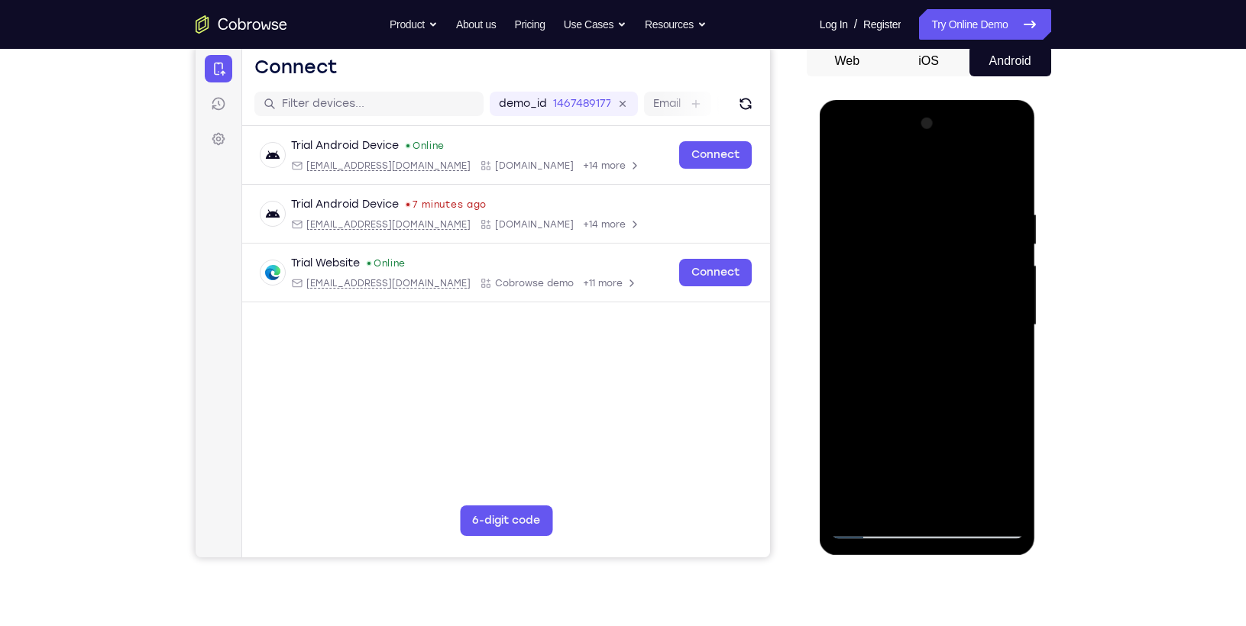
click at [951, 293] on div at bounding box center [927, 326] width 192 height 428
click at [924, 315] on div at bounding box center [927, 326] width 192 height 428
click at [903, 375] on div at bounding box center [927, 326] width 192 height 428
click at [917, 362] on div at bounding box center [927, 326] width 192 height 428
click at [921, 396] on div at bounding box center [927, 326] width 192 height 428
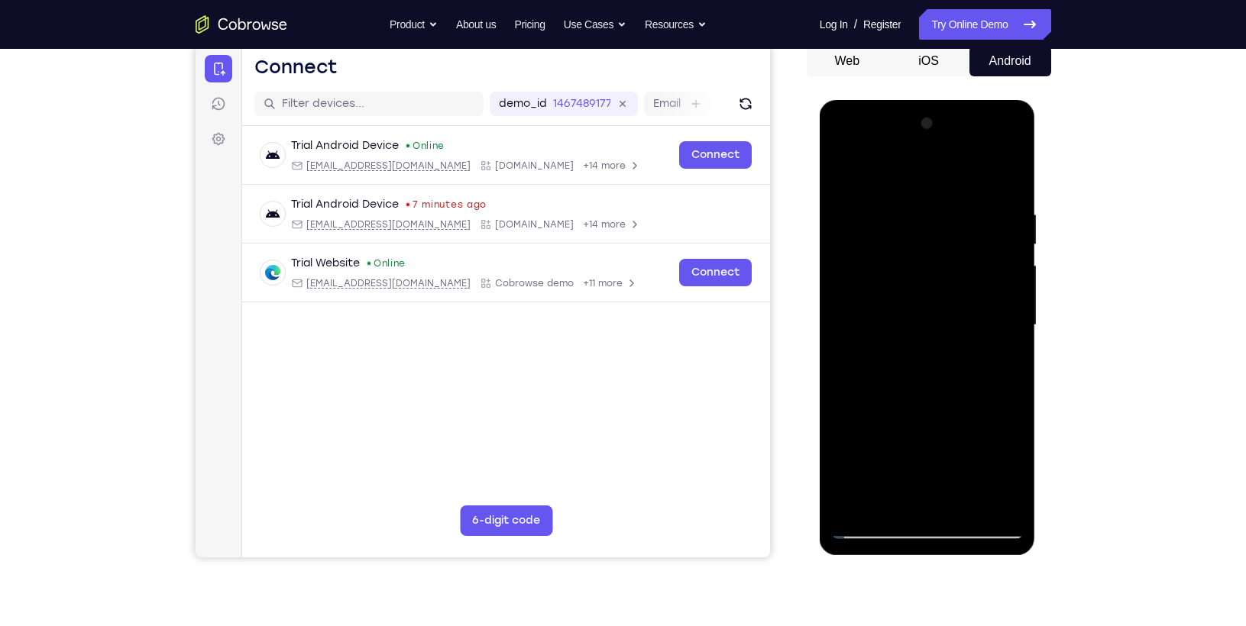
click at [934, 250] on div at bounding box center [927, 326] width 192 height 428
click at [929, 277] on div at bounding box center [927, 326] width 192 height 428
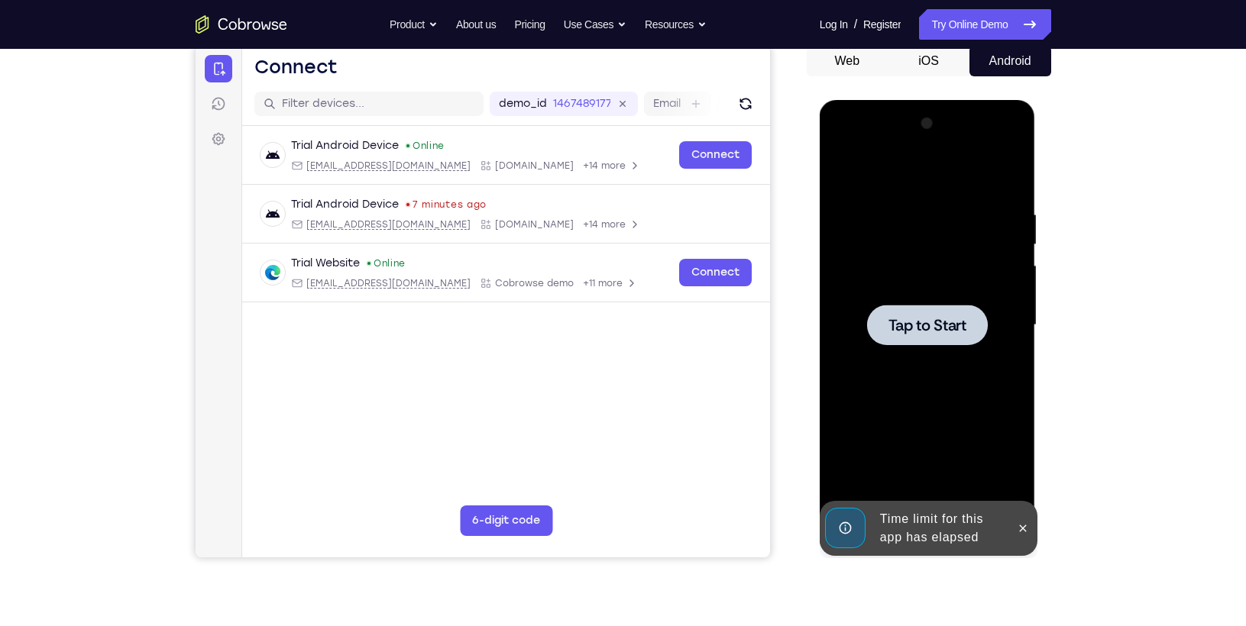
drag, startPoint x: 911, startPoint y: 322, endPoint x: 887, endPoint y: 335, distance: 28.0
click at [887, 335] on div at bounding box center [927, 325] width 121 height 40
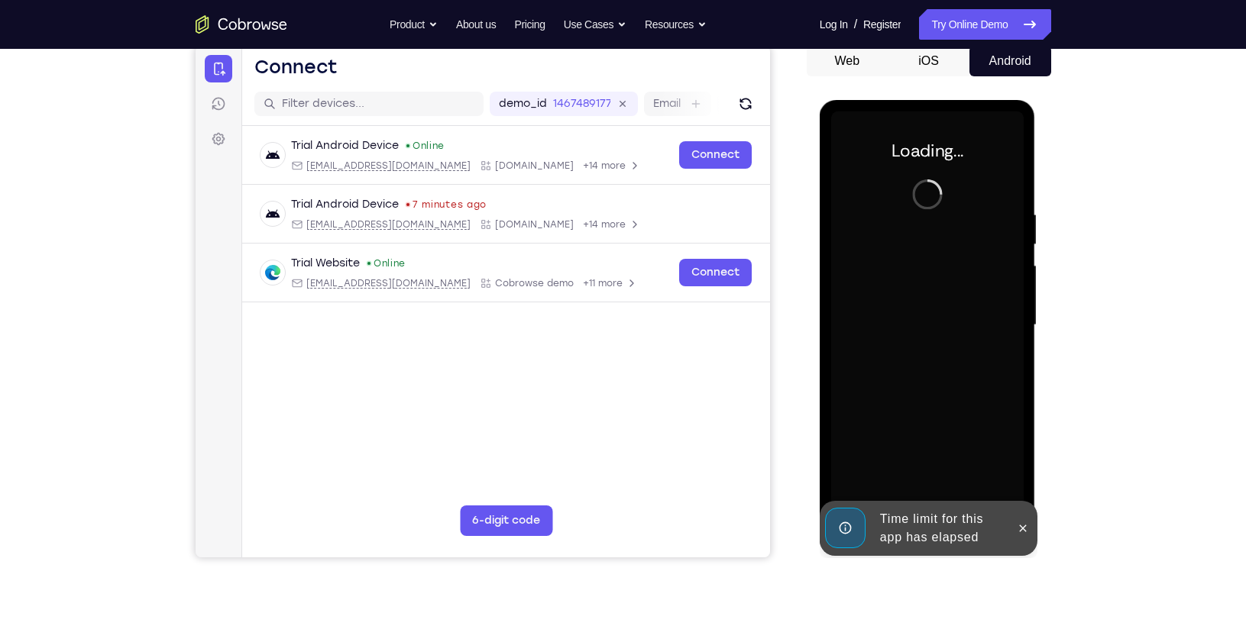
click at [887, 335] on div at bounding box center [927, 326] width 192 height 428
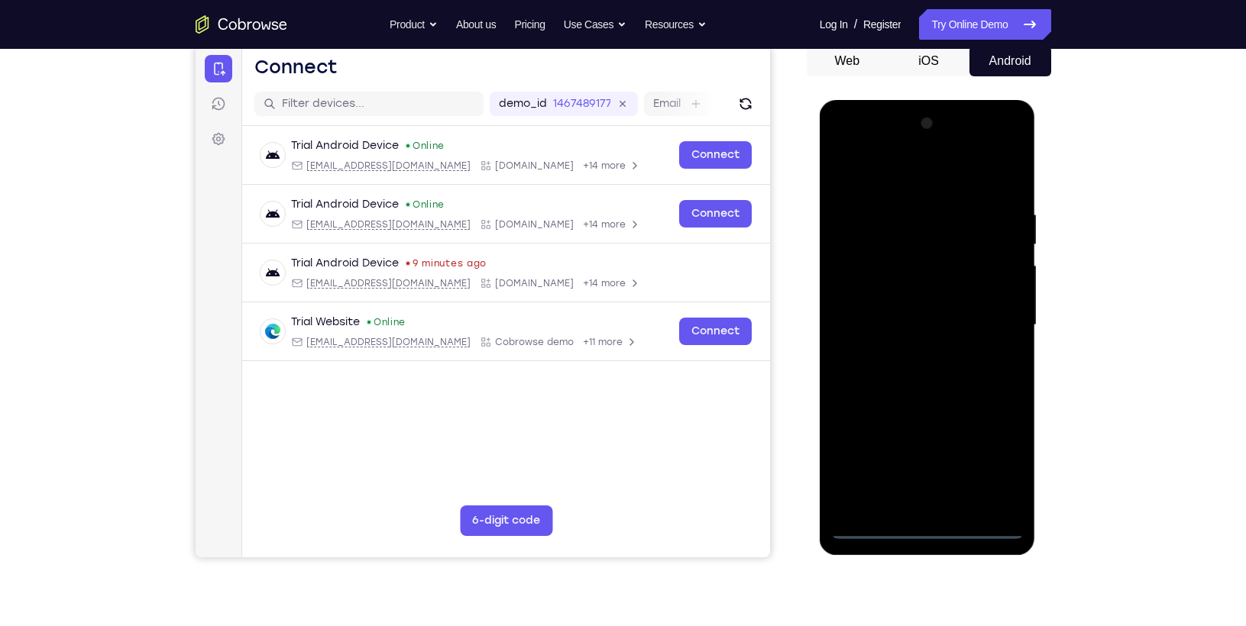
click at [923, 518] on div at bounding box center [927, 326] width 192 height 428
click at [923, 525] on div at bounding box center [927, 326] width 192 height 428
click at [891, 496] on div at bounding box center [927, 326] width 192 height 428
click at [896, 195] on div at bounding box center [927, 326] width 192 height 428
click at [882, 214] on div at bounding box center [927, 326] width 192 height 428
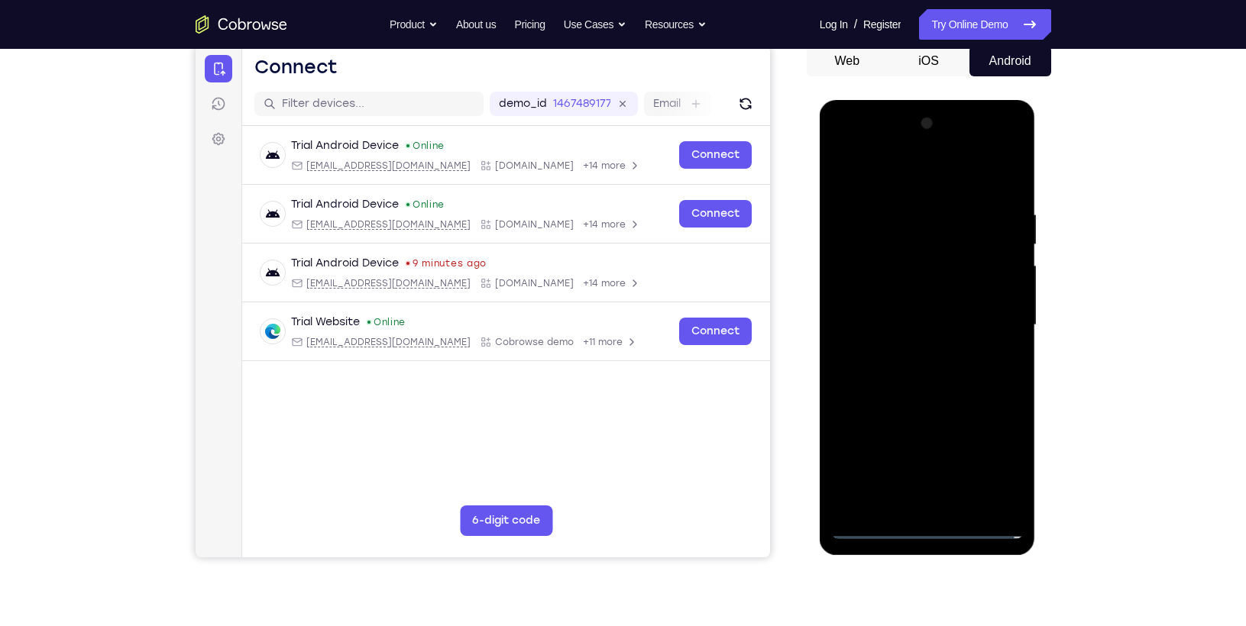
click at [947, 503] on div at bounding box center [927, 326] width 192 height 428
click at [887, 209] on div at bounding box center [927, 326] width 192 height 428
click at [867, 276] on div at bounding box center [927, 326] width 192 height 428
click at [941, 351] on div at bounding box center [927, 326] width 192 height 428
click at [912, 338] on div at bounding box center [927, 326] width 192 height 428
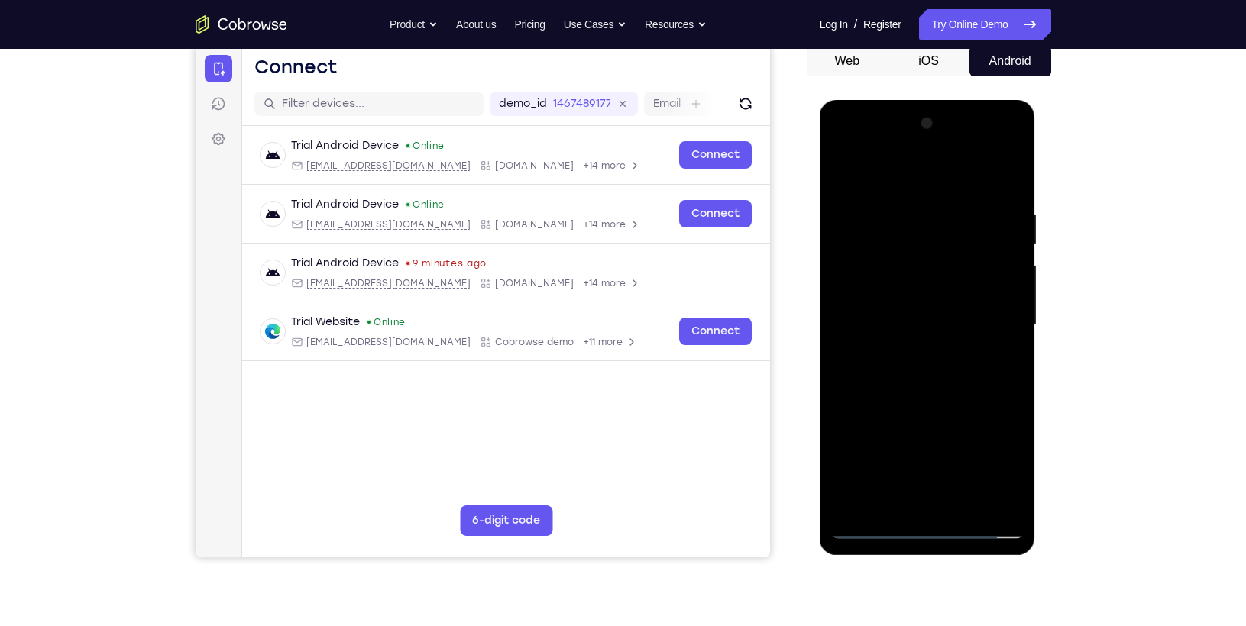
click at [837, 150] on div at bounding box center [927, 326] width 192 height 428
click at [858, 282] on div at bounding box center [927, 326] width 192 height 428
click at [908, 354] on div at bounding box center [927, 326] width 192 height 428
click at [914, 398] on div at bounding box center [927, 326] width 192 height 428
click at [923, 257] on div at bounding box center [927, 326] width 192 height 428
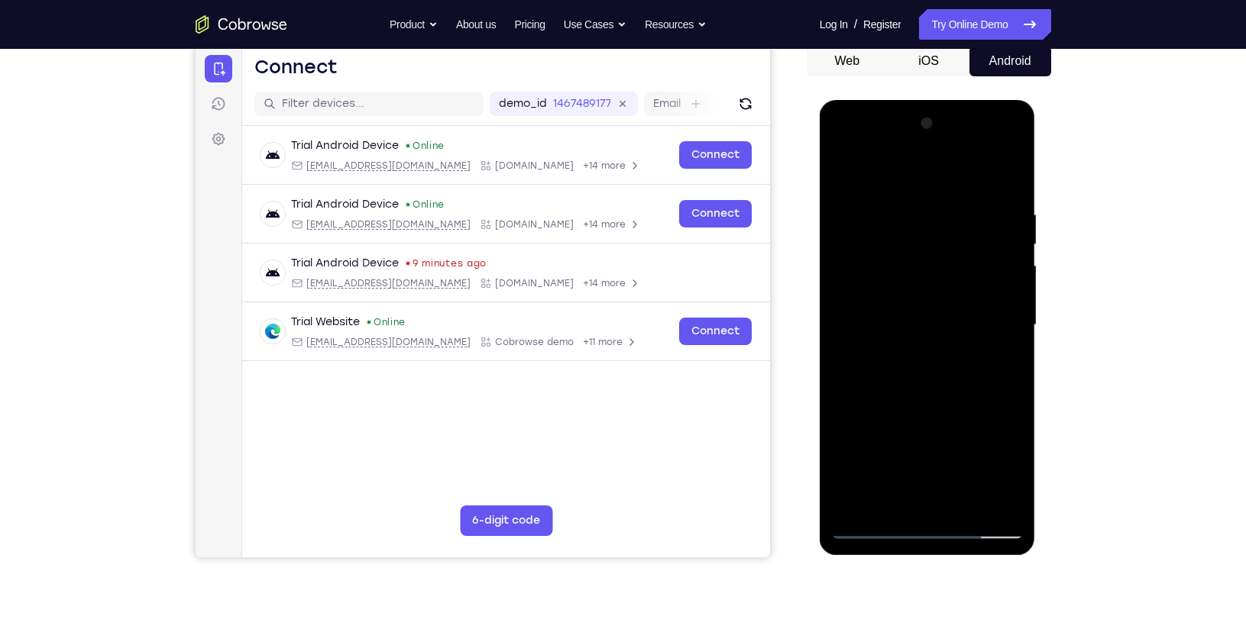
click at [911, 280] on div at bounding box center [927, 326] width 192 height 428
click at [839, 281] on div at bounding box center [927, 326] width 192 height 428
click at [897, 343] on div at bounding box center [927, 326] width 192 height 428
click at [868, 339] on div at bounding box center [927, 326] width 192 height 428
click at [912, 382] on div at bounding box center [927, 326] width 192 height 428
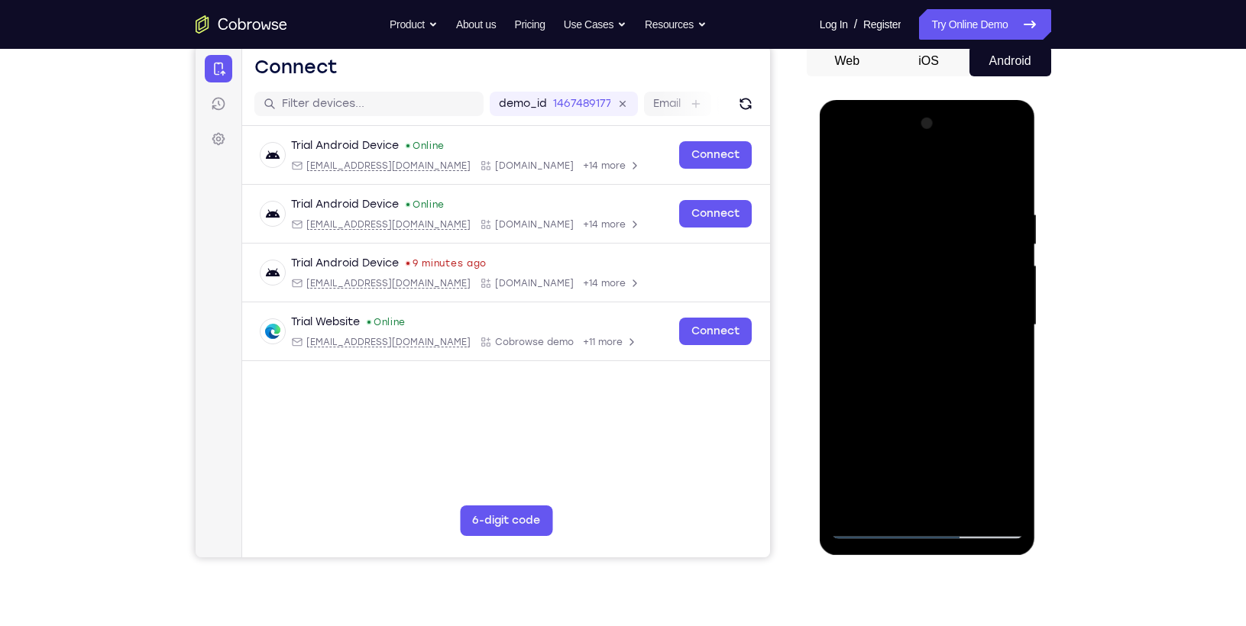
click at [911, 503] on div at bounding box center [927, 326] width 192 height 428
click at [910, 279] on div at bounding box center [927, 326] width 192 height 428
click at [906, 318] on div at bounding box center [927, 326] width 192 height 428
click at [910, 364] on div at bounding box center [927, 326] width 192 height 428
click at [933, 287] on div at bounding box center [927, 326] width 192 height 428
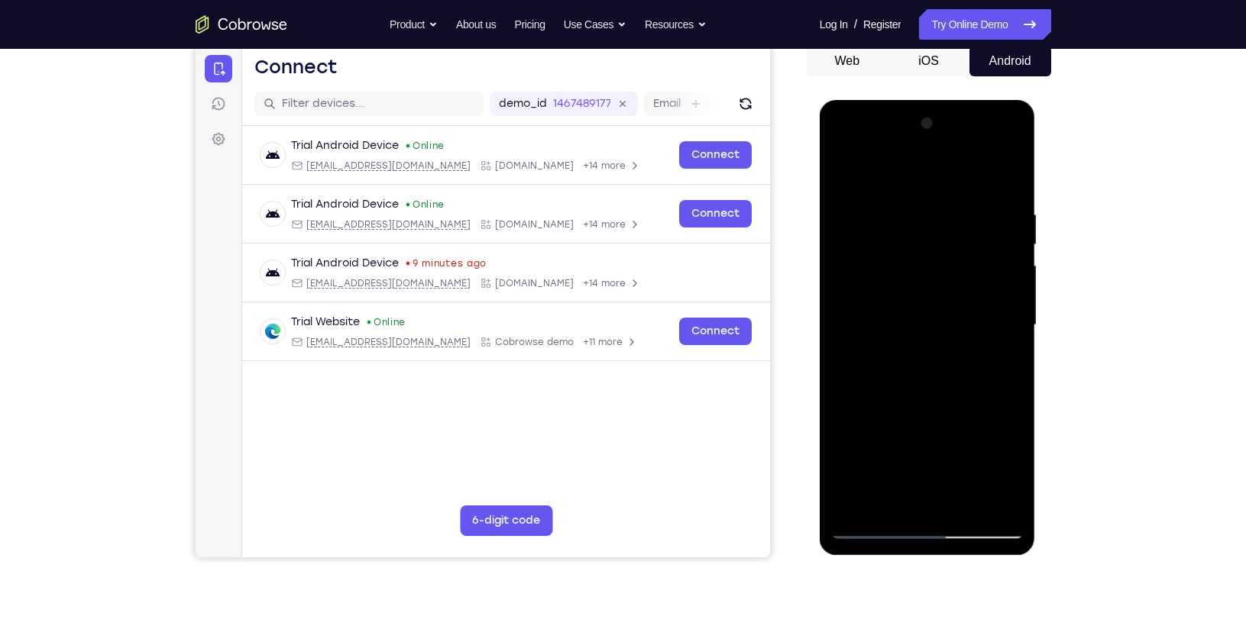
click at [1008, 283] on div at bounding box center [927, 326] width 192 height 428
click at [951, 321] on div at bounding box center [927, 326] width 192 height 428
click at [923, 361] on div at bounding box center [927, 326] width 192 height 428
click at [926, 283] on div at bounding box center [927, 326] width 192 height 428
click at [919, 312] on div at bounding box center [927, 326] width 192 height 428
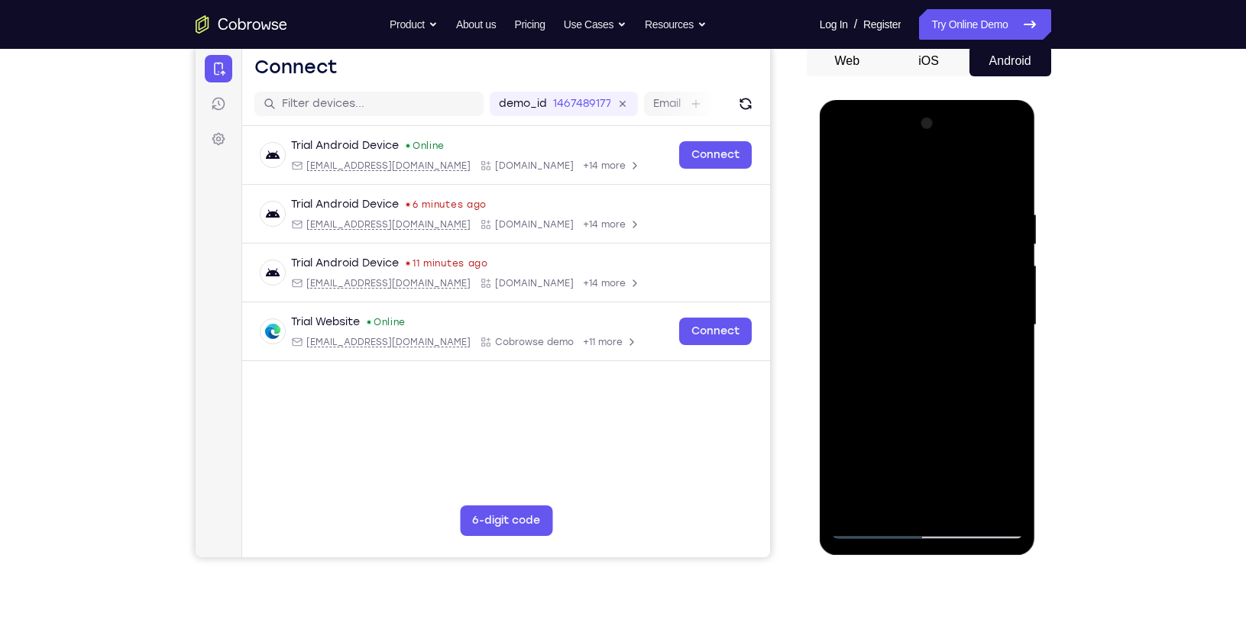
click at [911, 370] on div at bounding box center [927, 326] width 192 height 428
click at [894, 289] on div at bounding box center [927, 326] width 192 height 428
click at [898, 321] on div at bounding box center [927, 326] width 192 height 428
click at [907, 368] on div at bounding box center [927, 326] width 192 height 428
click at [957, 285] on div at bounding box center [927, 326] width 192 height 428
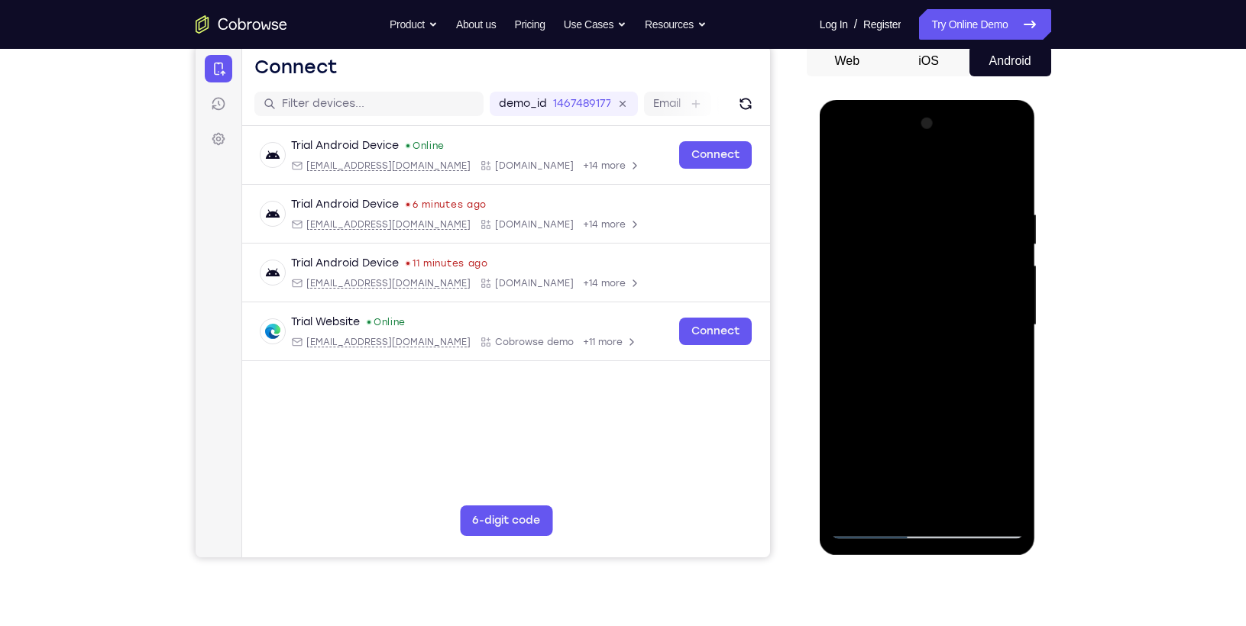
click at [939, 320] on div at bounding box center [927, 326] width 192 height 428
click at [936, 365] on div at bounding box center [927, 326] width 192 height 428
click at [941, 276] on div at bounding box center [927, 326] width 192 height 428
click at [939, 320] on div at bounding box center [927, 326] width 192 height 428
click at [939, 289] on div at bounding box center [927, 326] width 192 height 428
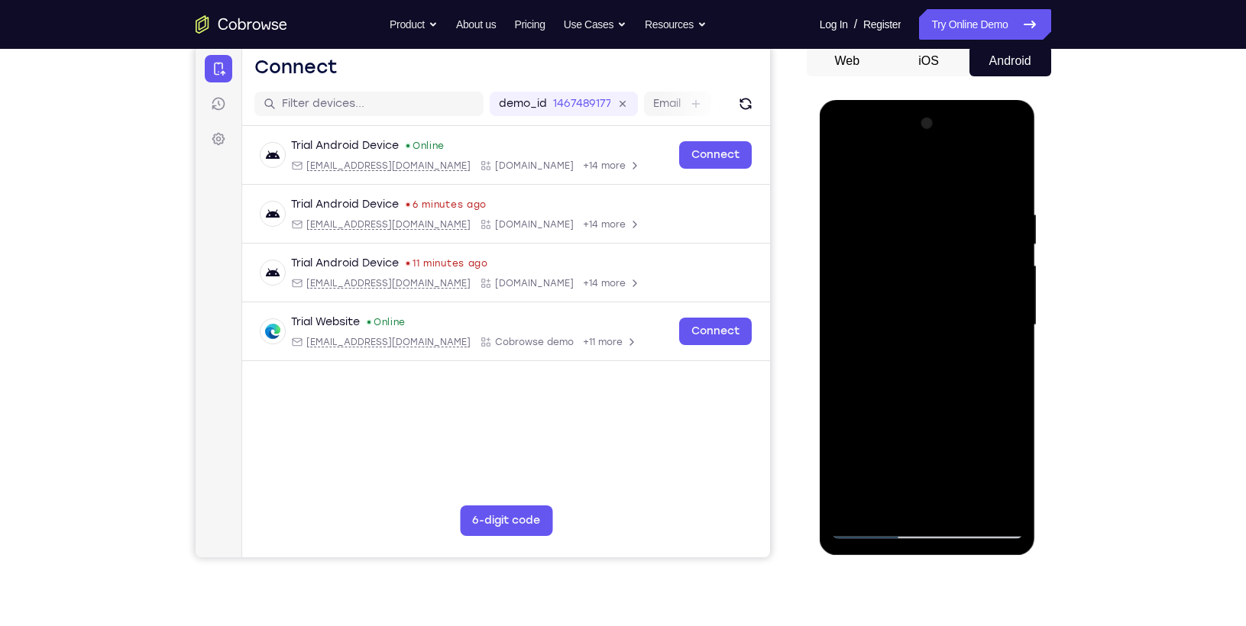
click at [922, 361] on div at bounding box center [927, 326] width 192 height 428
click at [939, 284] on div at bounding box center [927, 326] width 192 height 428
drag, startPoint x: 939, startPoint y: 284, endPoint x: 927, endPoint y: 288, distance: 12.1
click at [927, 288] on div at bounding box center [927, 326] width 192 height 428
click at [921, 318] on div at bounding box center [927, 326] width 192 height 428
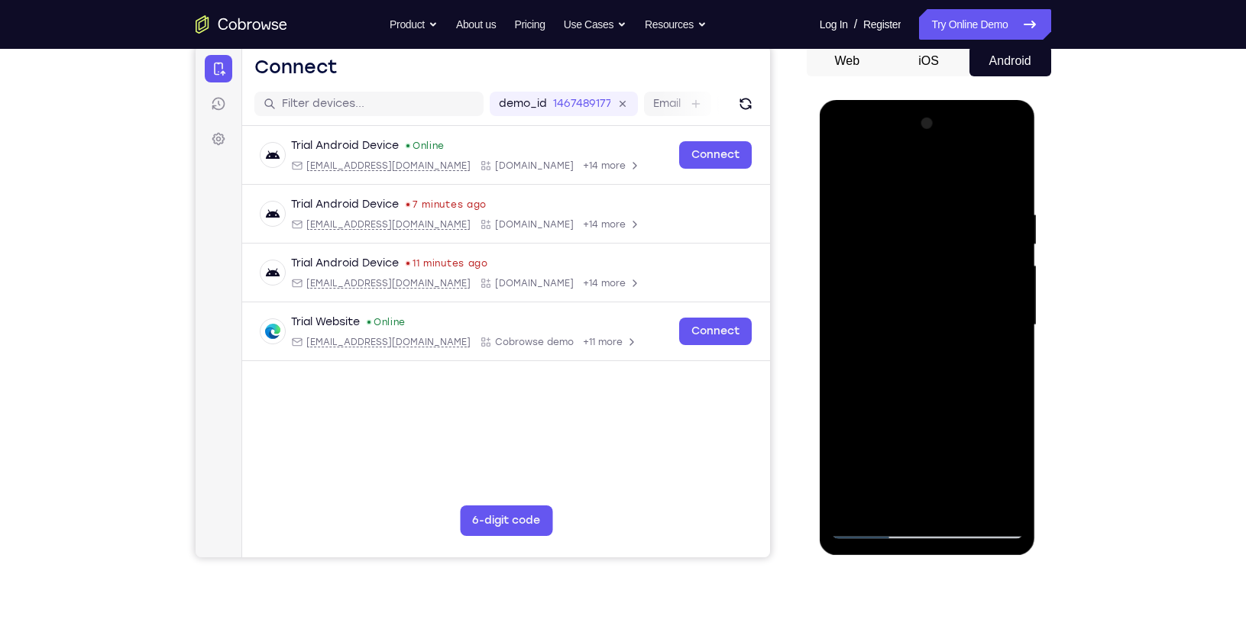
drag, startPoint x: 929, startPoint y: 370, endPoint x: 906, endPoint y: 272, distance: 100.6
click at [906, 272] on div at bounding box center [927, 326] width 192 height 428
click at [952, 280] on div at bounding box center [927, 326] width 192 height 428
click at [939, 318] on div at bounding box center [927, 326] width 192 height 428
click at [936, 370] on div at bounding box center [927, 326] width 192 height 428
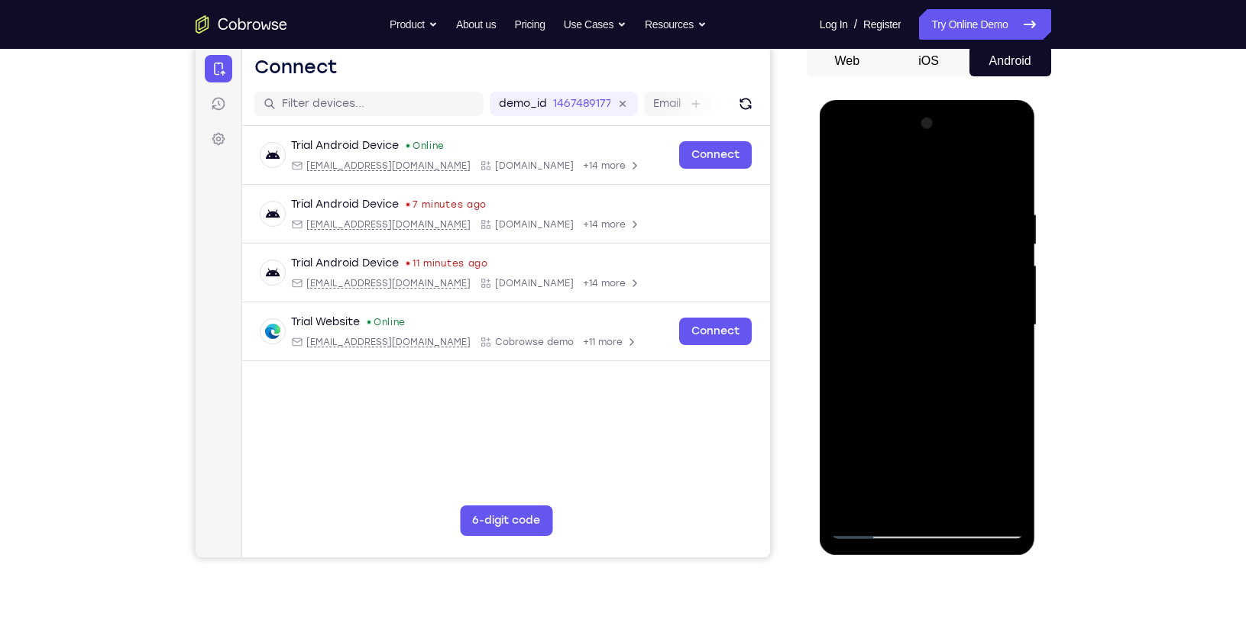
click at [918, 288] on div at bounding box center [927, 326] width 192 height 428
click at [910, 315] on div at bounding box center [927, 326] width 192 height 428
click at [913, 370] on div at bounding box center [927, 326] width 192 height 428
click at [919, 354] on div at bounding box center [927, 326] width 192 height 428
click at [1017, 350] on div at bounding box center [927, 326] width 192 height 428
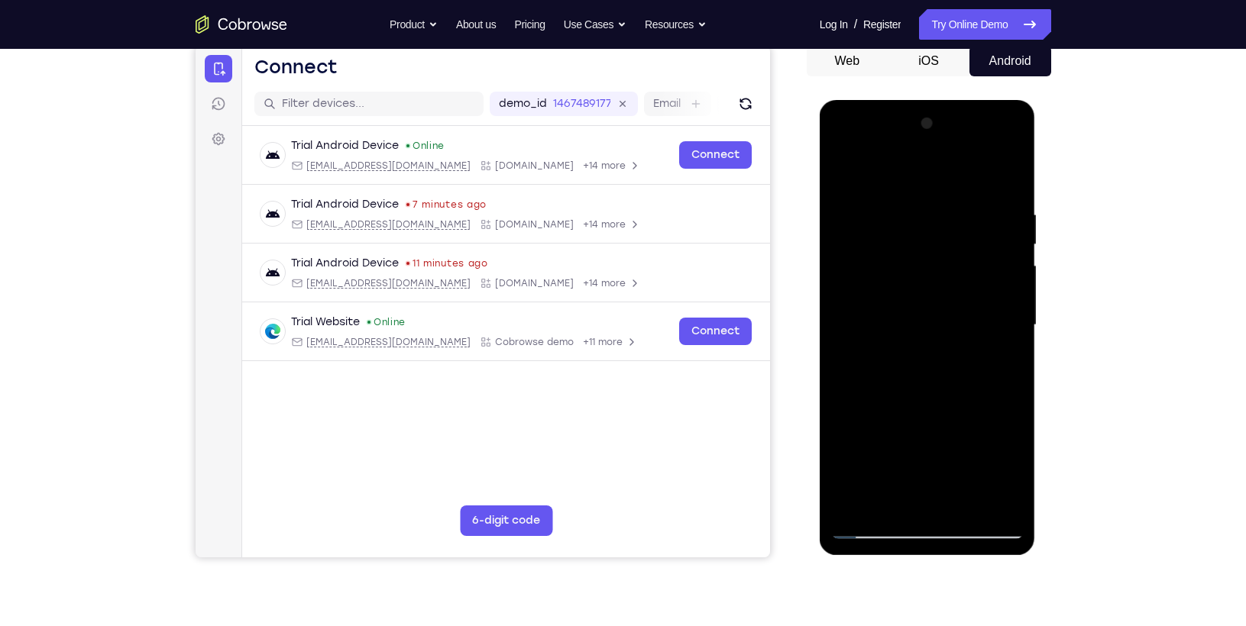
click at [992, 351] on div at bounding box center [927, 326] width 192 height 428
click at [945, 383] on div at bounding box center [927, 326] width 192 height 428
click at [912, 504] on div at bounding box center [927, 326] width 192 height 428
click at [919, 292] on div at bounding box center [927, 326] width 192 height 428
click at [902, 317] on div at bounding box center [927, 326] width 192 height 428
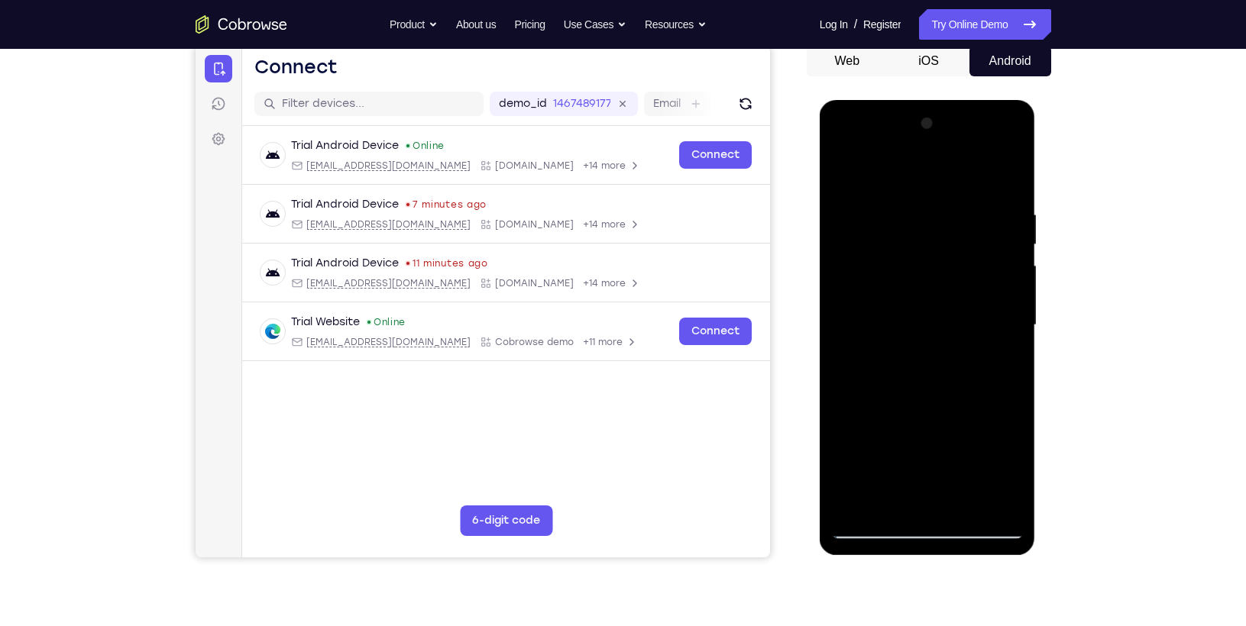
click at [966, 376] on div at bounding box center [927, 326] width 192 height 428
click at [1004, 288] on div at bounding box center [927, 326] width 192 height 428
click at [949, 315] on div at bounding box center [927, 326] width 192 height 428
